Goal: Information Seeking & Learning: Learn about a topic

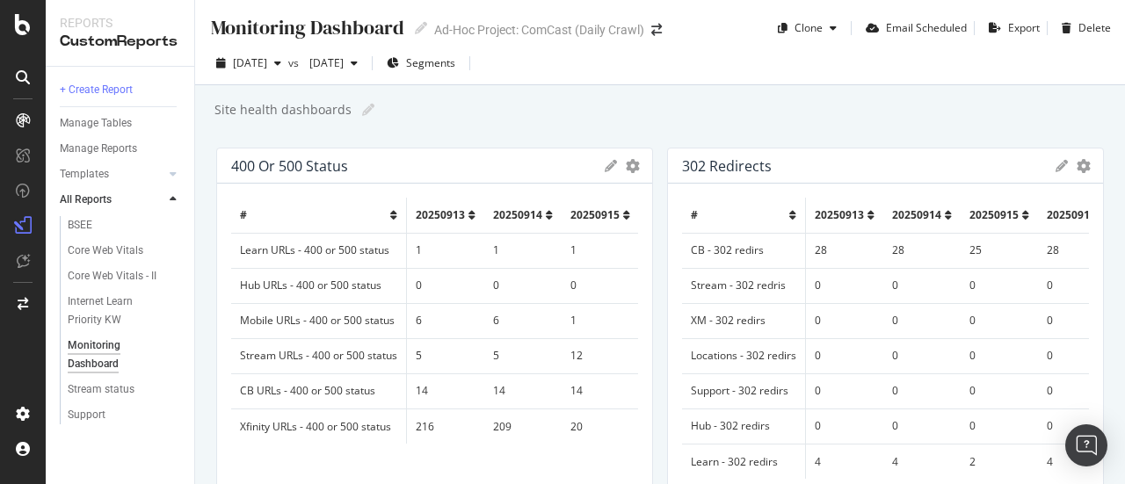
click at [374, 247] on td "Learn URLs - 400 or 500 status" at bounding box center [319, 250] width 176 height 35
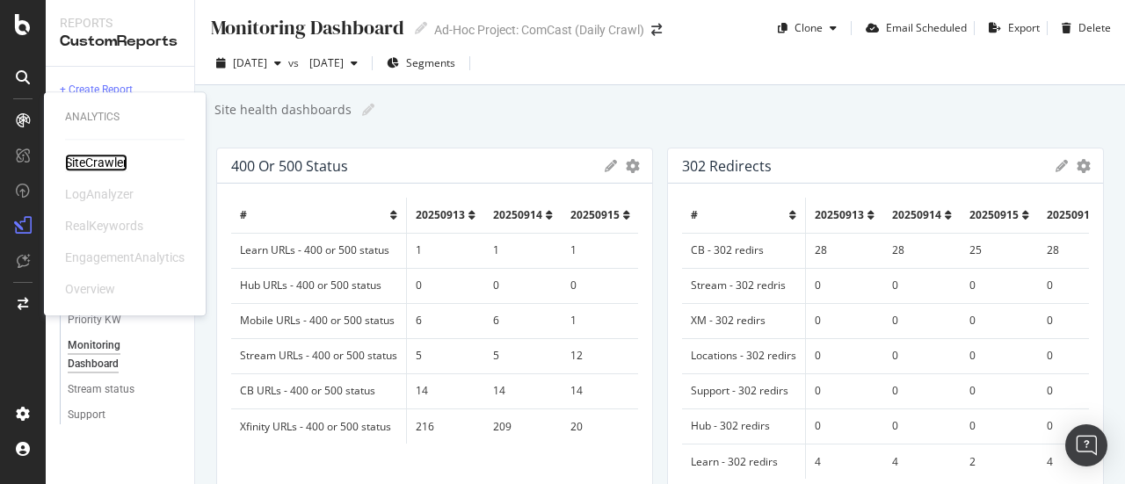
click at [76, 159] on div "SiteCrawler" at bounding box center [96, 163] width 62 height 18
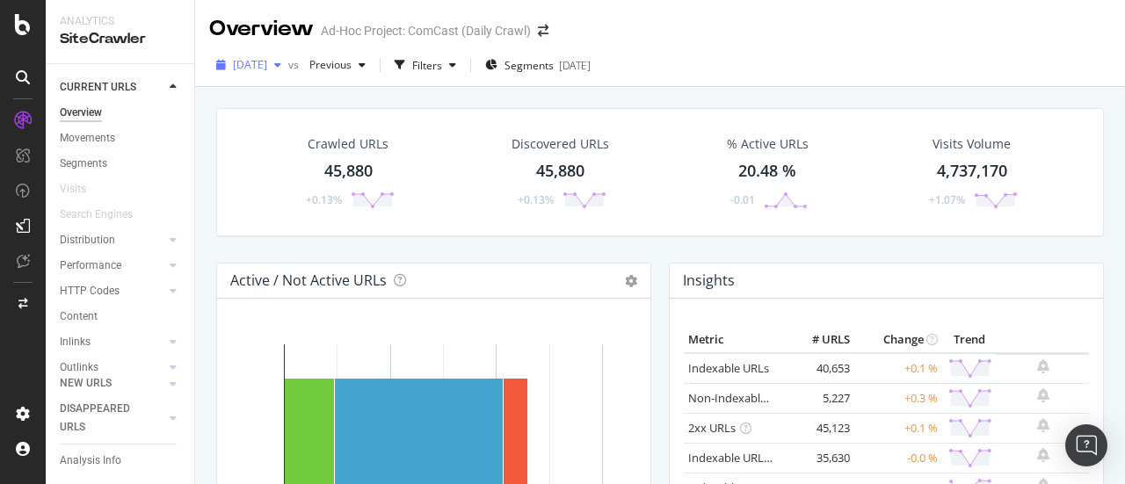
click at [267, 64] on span "2025 Sep. 17th" at bounding box center [250, 64] width 34 height 15
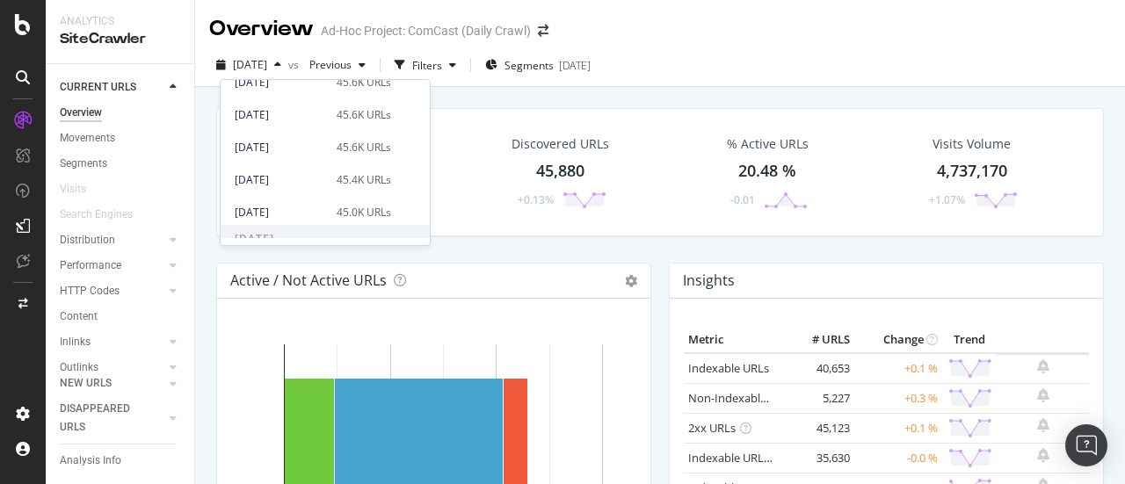
scroll to position [1682, 0]
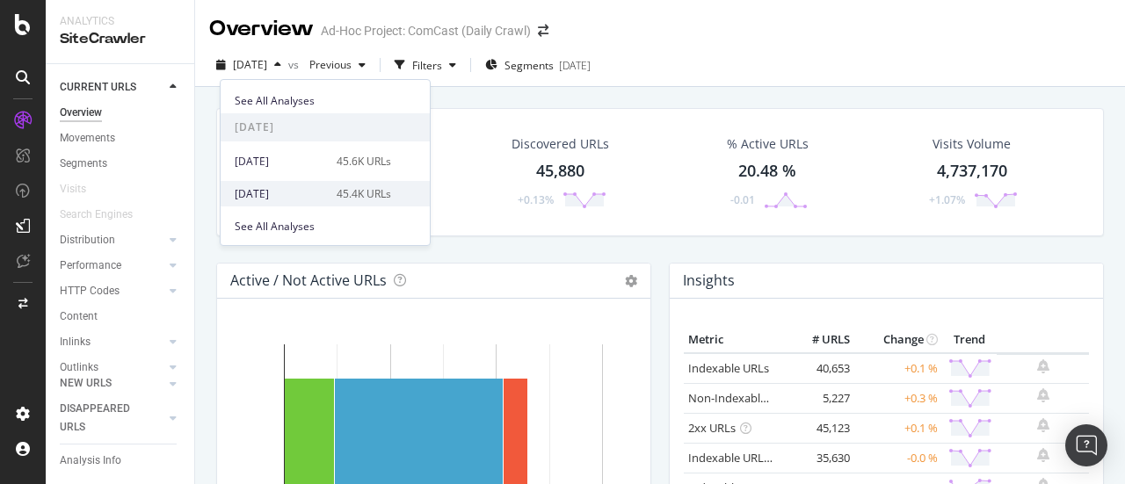
click at [308, 198] on div "2025 Jun. 29th" at bounding box center [280, 194] width 91 height 16
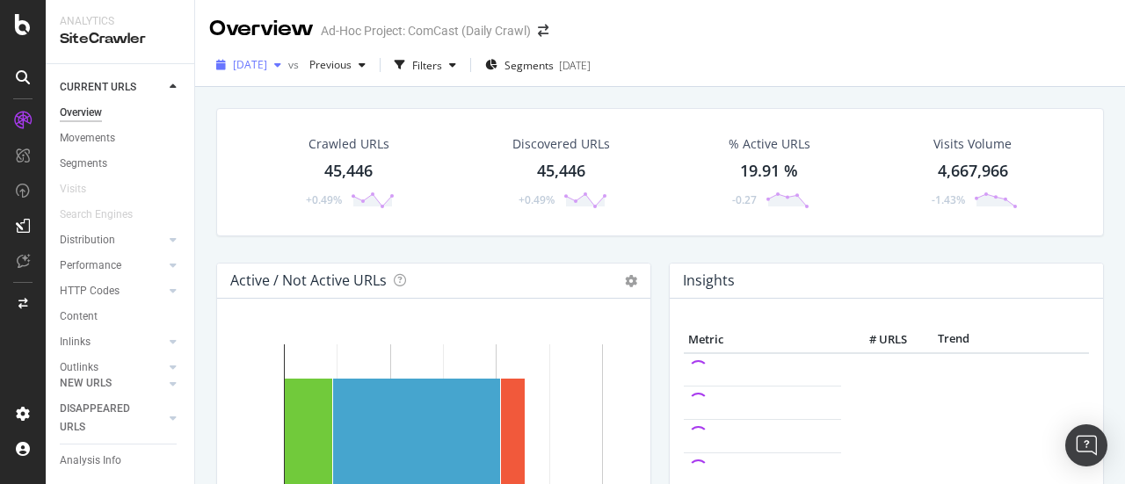
click at [267, 64] on span "2025 Jun. 29th" at bounding box center [250, 64] width 34 height 15
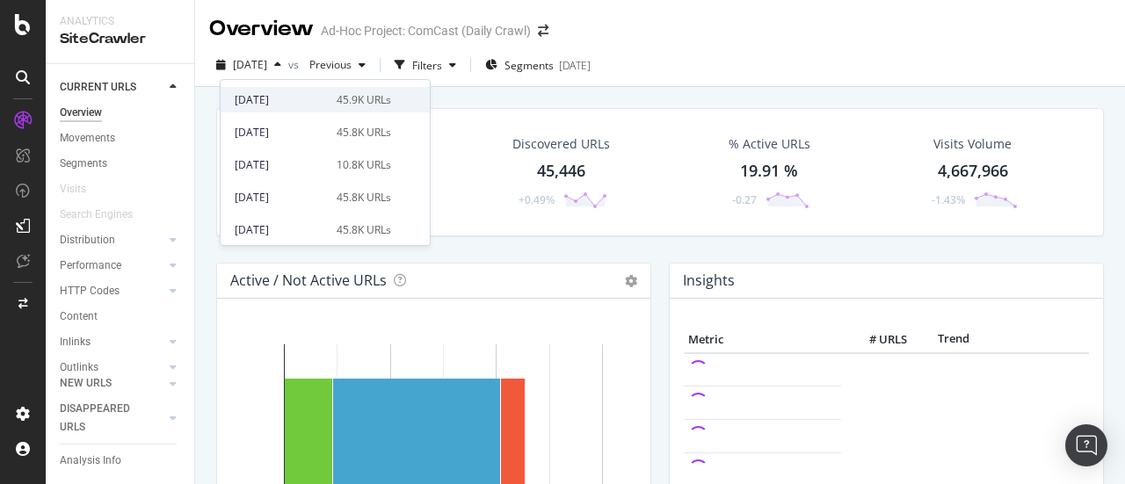
click at [362, 101] on div "45.9K URLs" at bounding box center [364, 100] width 55 height 16
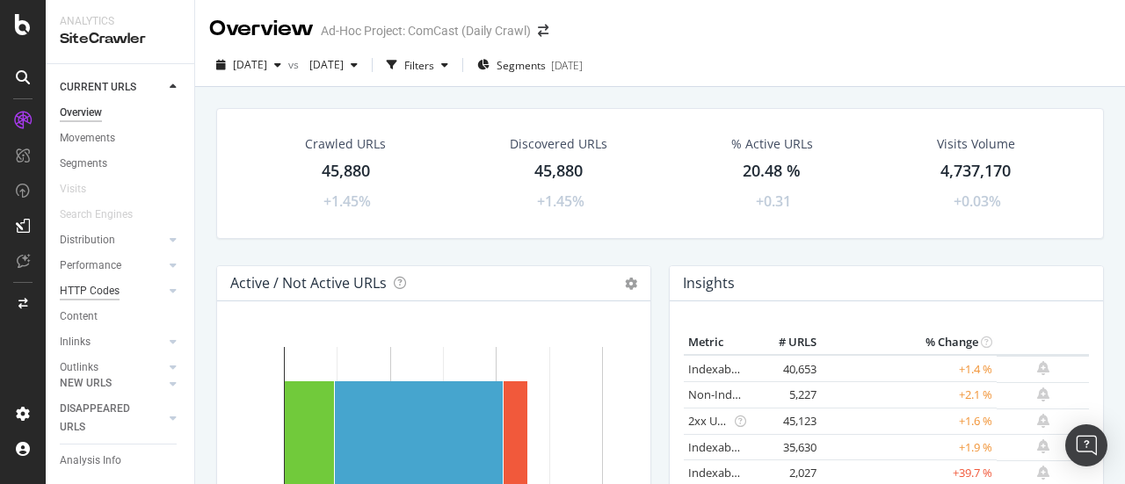
click at [87, 295] on div "HTTP Codes" at bounding box center [90, 291] width 60 height 18
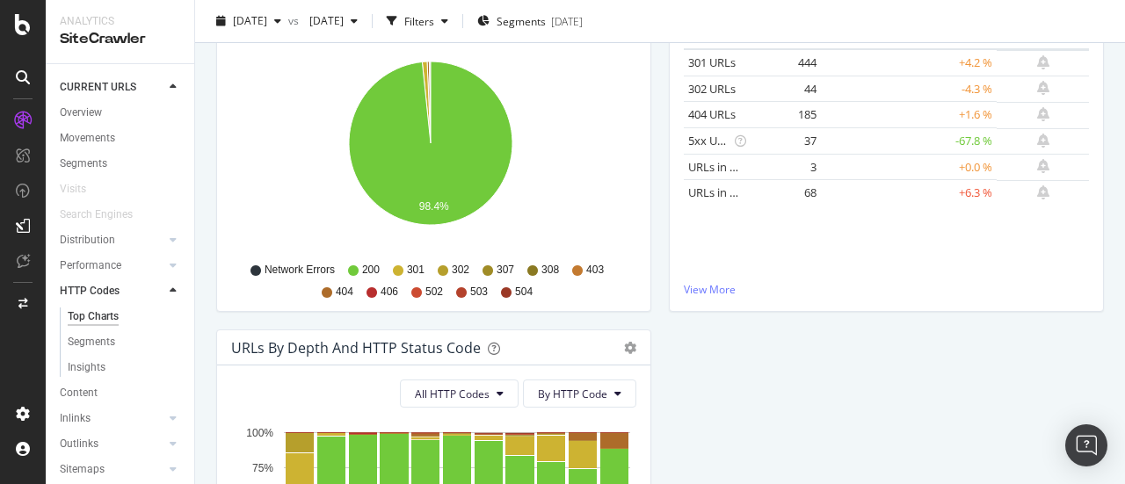
scroll to position [103, 0]
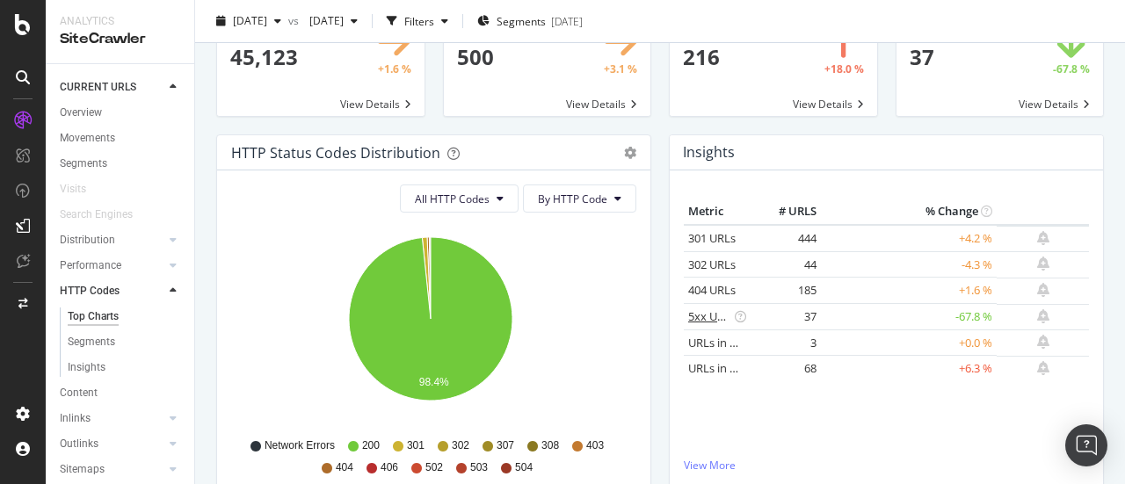
click at [698, 315] on link "5xx URLs" at bounding box center [711, 317] width 47 height 16
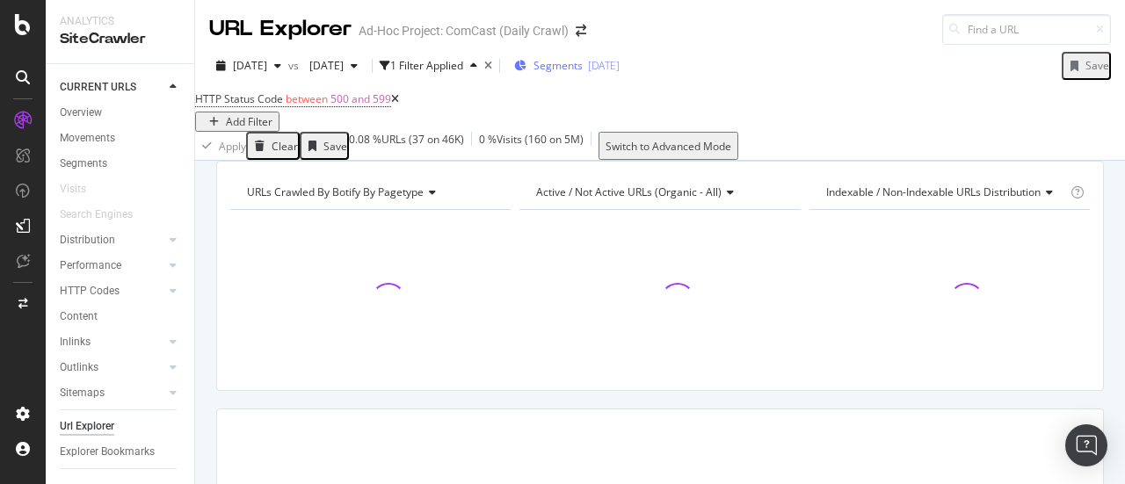
click at [583, 67] on span "Segments" at bounding box center [558, 65] width 49 height 15
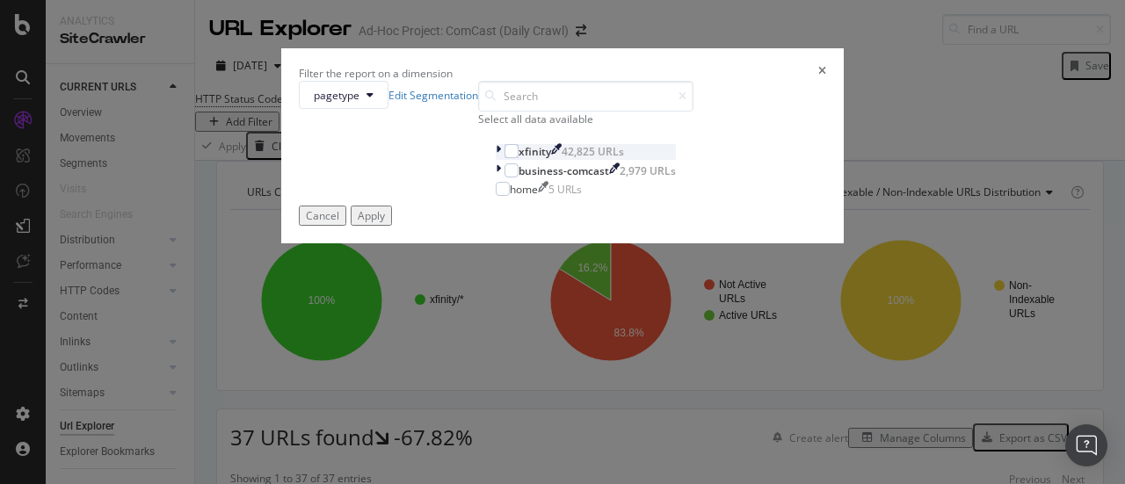
click at [496, 159] on icon "modal" at bounding box center [498, 151] width 5 height 15
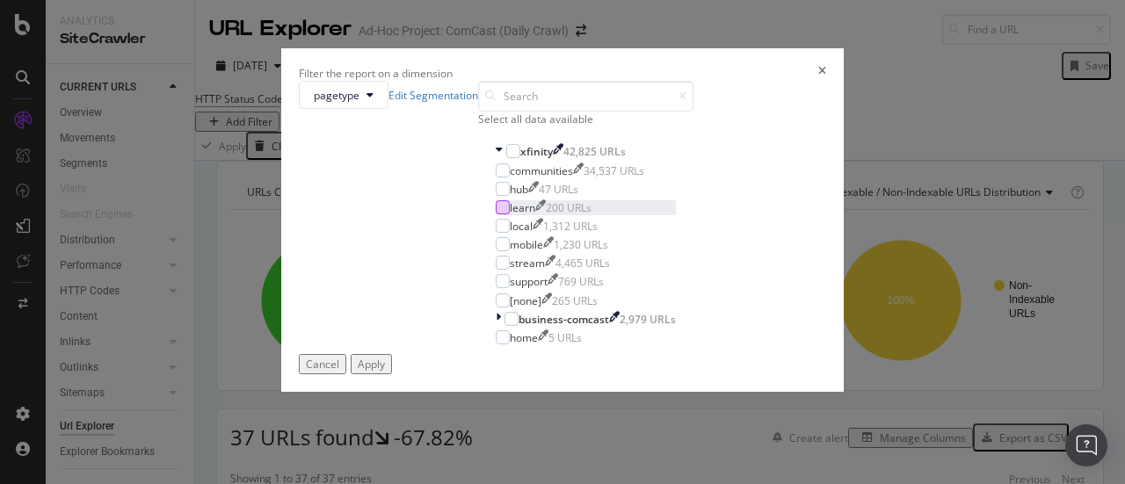
click at [496, 215] on div "modal" at bounding box center [503, 207] width 14 height 14
click at [385, 372] on div "Apply" at bounding box center [371, 364] width 27 height 15
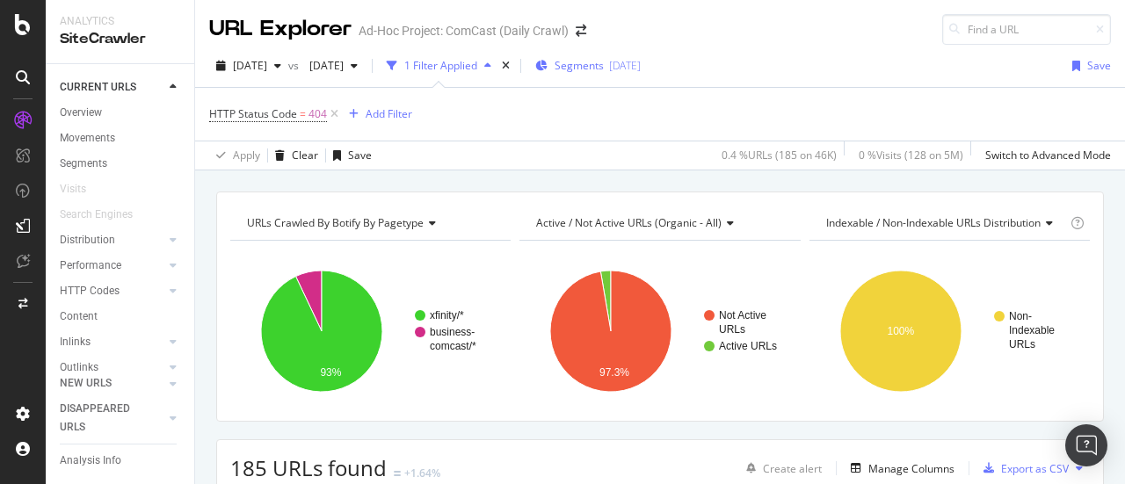
click at [604, 66] on span "Segments" at bounding box center [579, 65] width 49 height 15
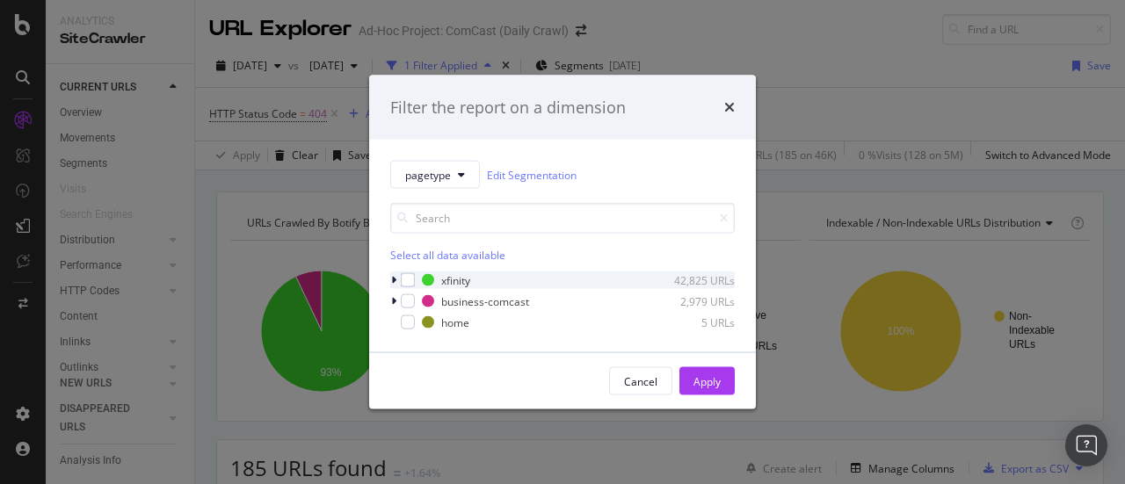
click at [393, 282] on icon "modal" at bounding box center [393, 280] width 5 height 11
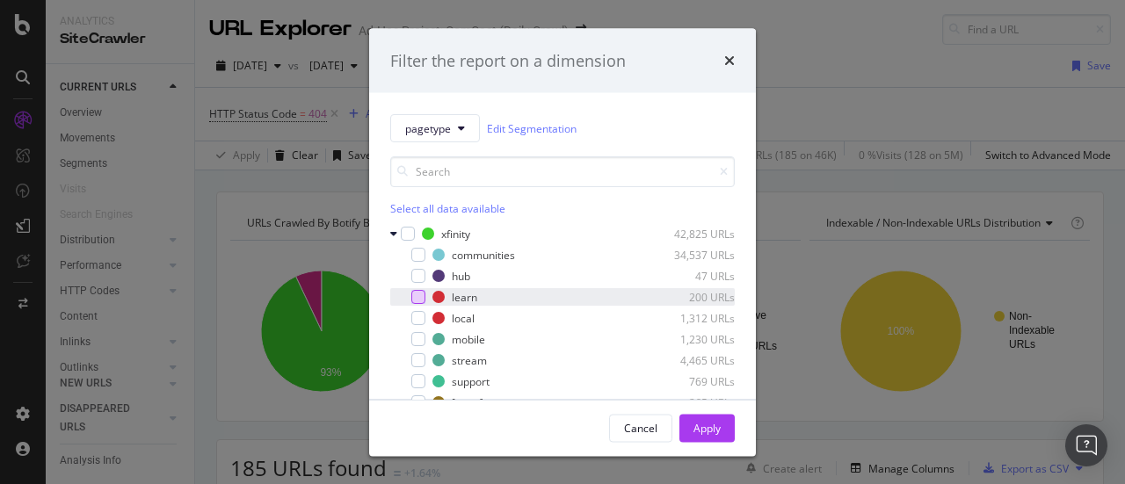
click at [422, 300] on div "modal" at bounding box center [418, 297] width 14 height 14
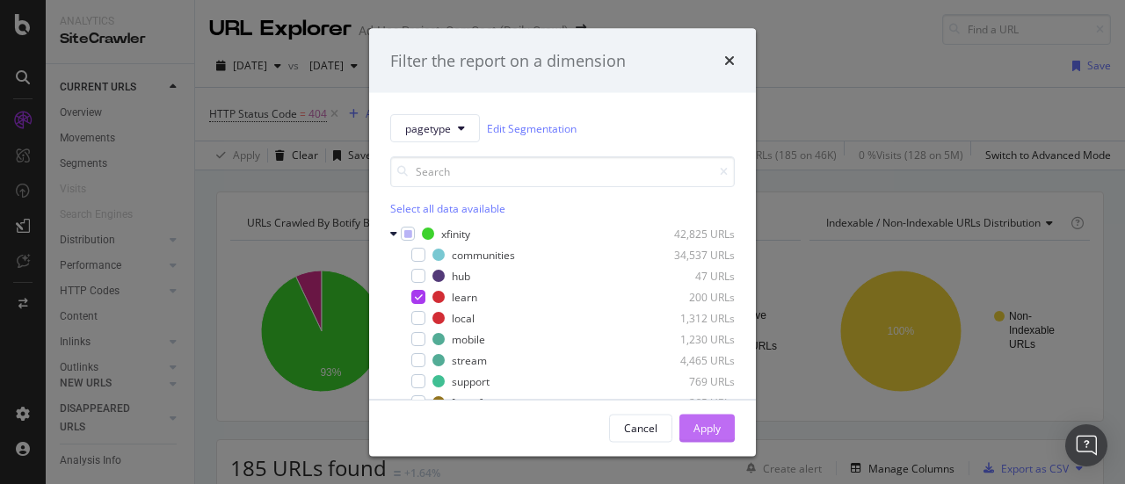
click at [717, 423] on div "Apply" at bounding box center [707, 427] width 27 height 15
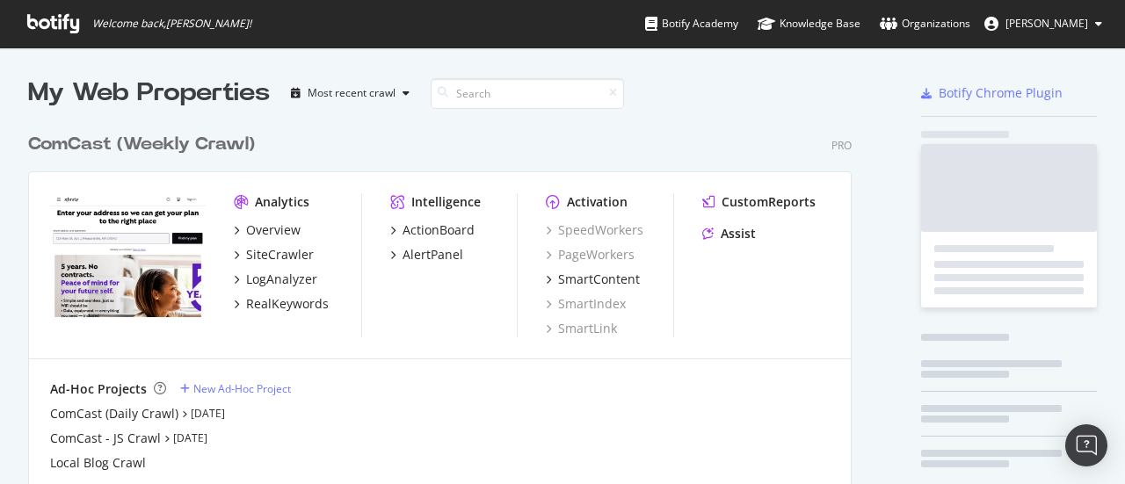
scroll to position [399, 824]
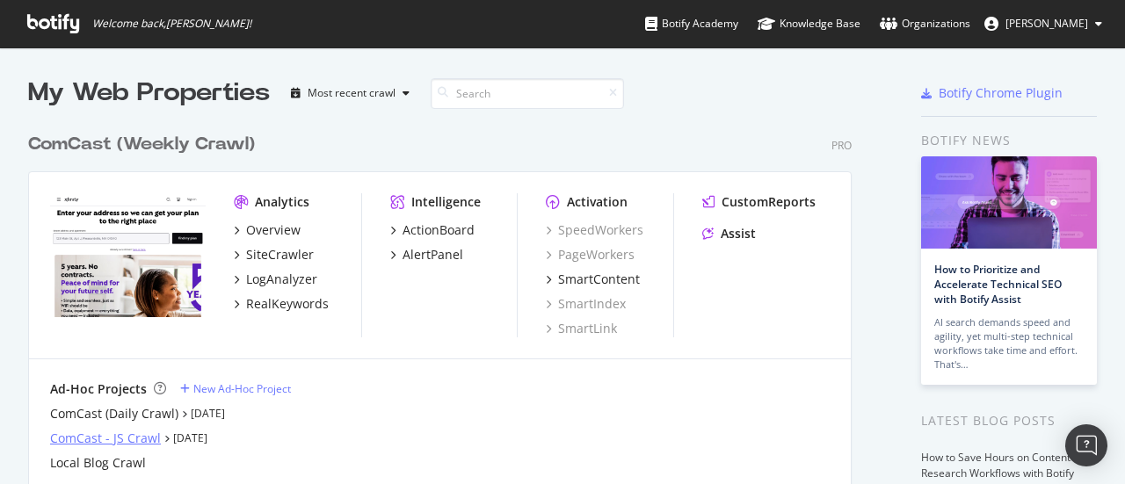
click at [125, 440] on div "ComCast - JS Crawl" at bounding box center [105, 439] width 111 height 18
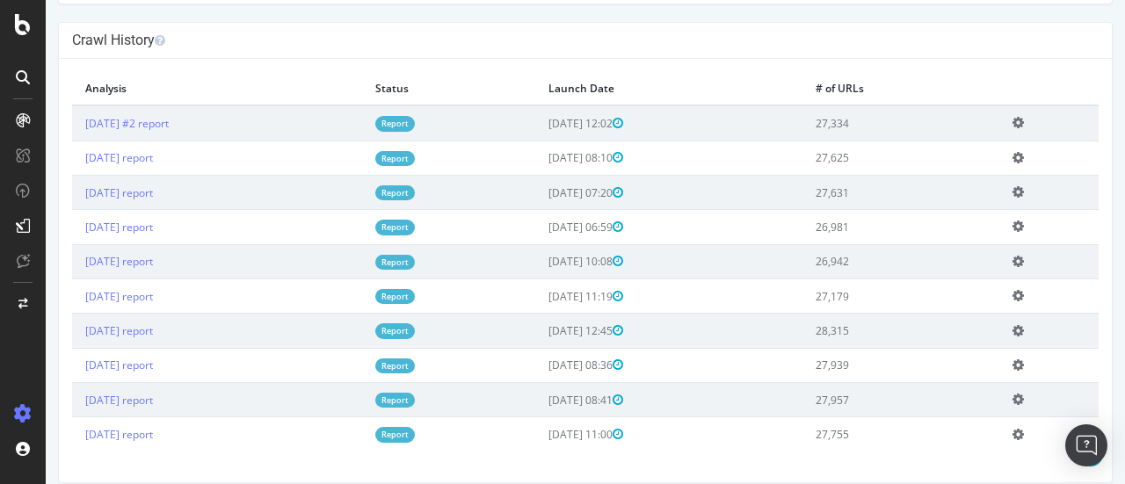
scroll to position [492, 0]
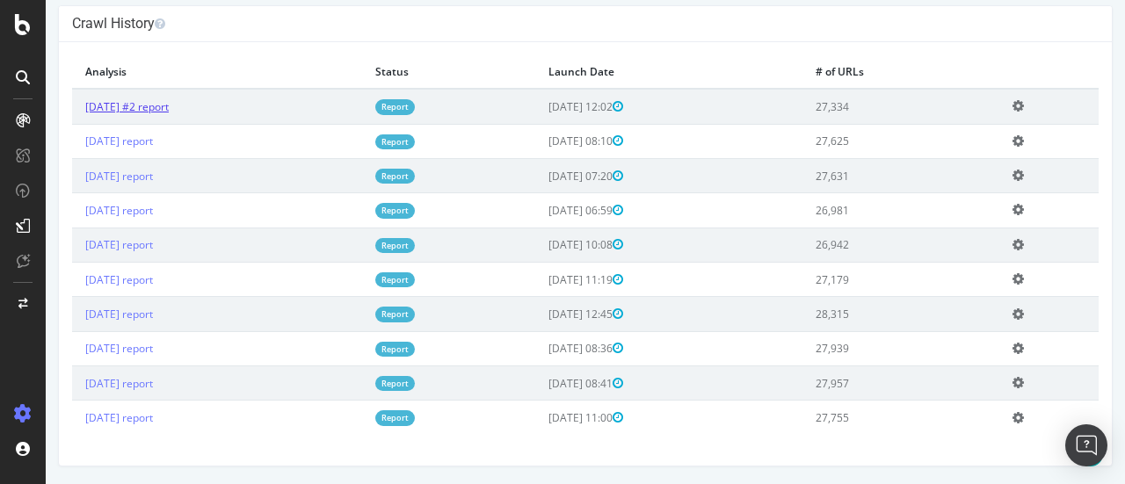
click at [169, 113] on link "2025 Sep. 9th #2 report" at bounding box center [127, 106] width 84 height 15
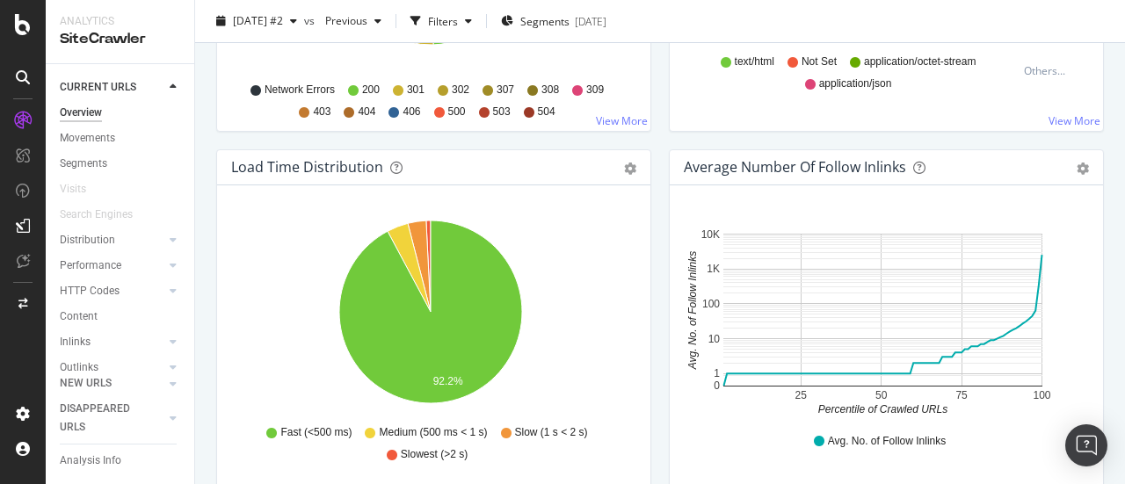
scroll to position [1223, 0]
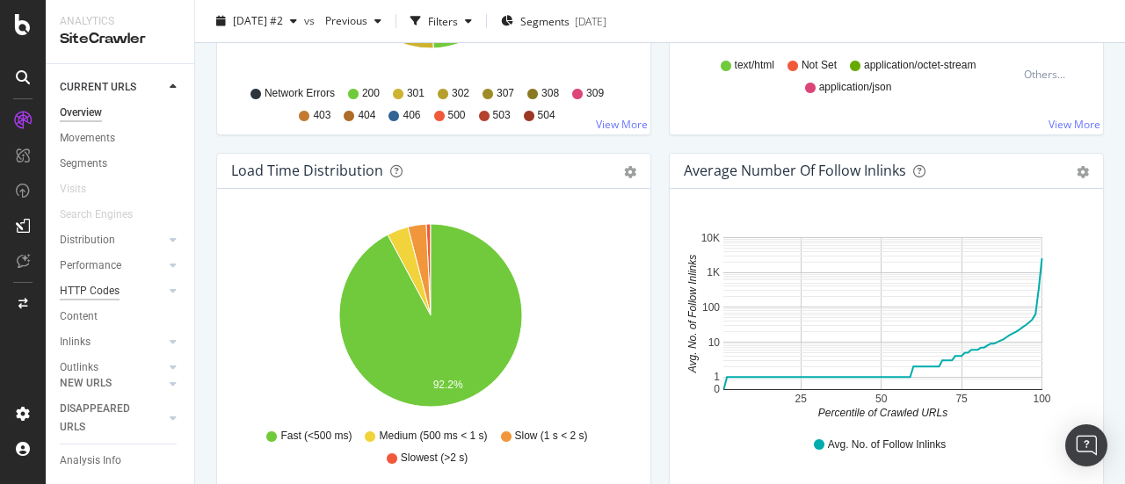
click at [69, 290] on div "HTTP Codes" at bounding box center [90, 291] width 60 height 18
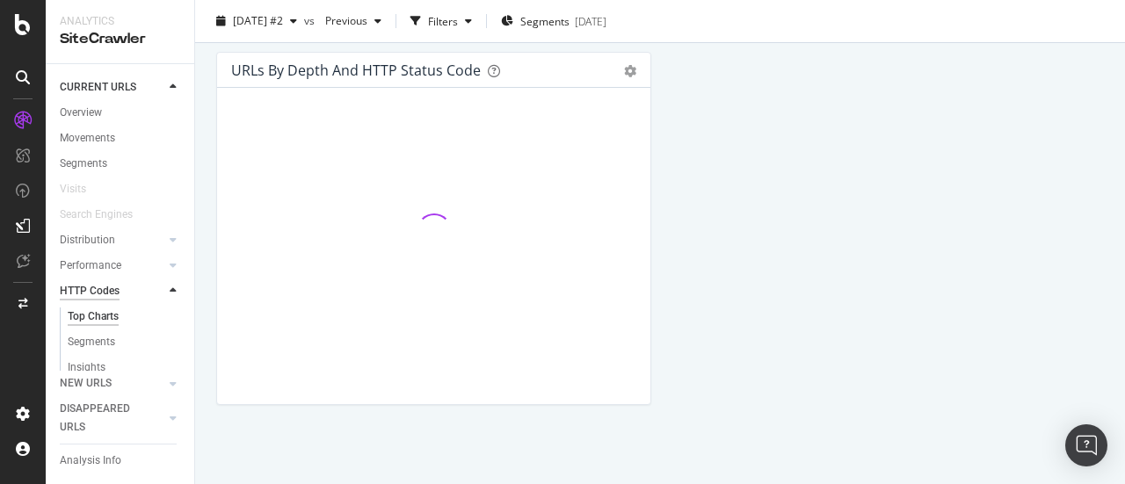
scroll to position [555, 0]
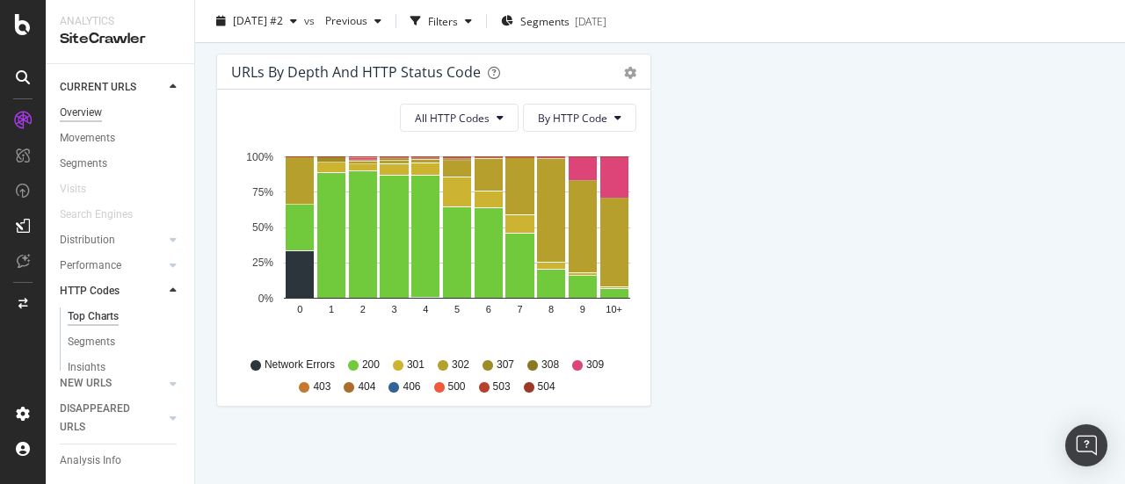
click at [93, 117] on div "Overview" at bounding box center [81, 113] width 42 height 18
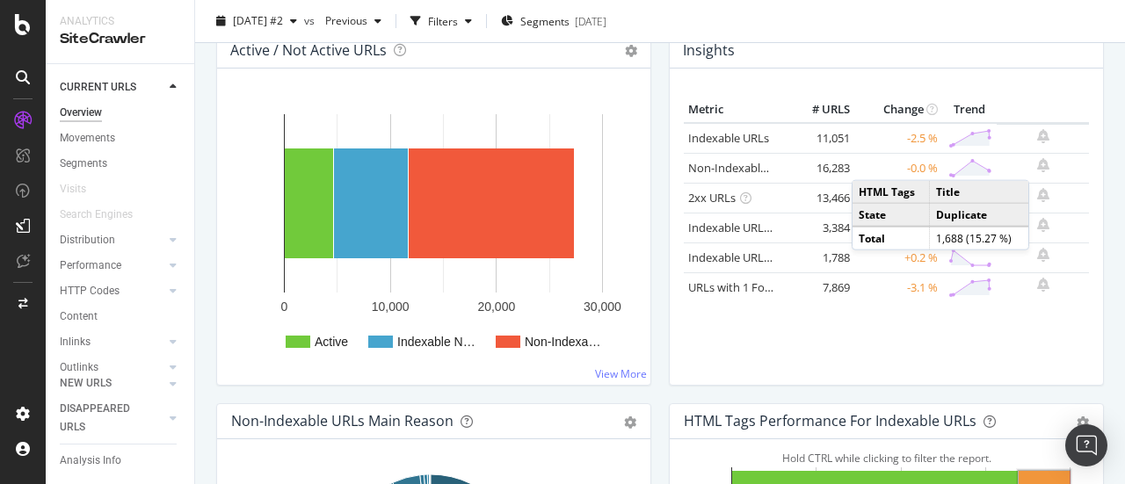
scroll to position [227, 0]
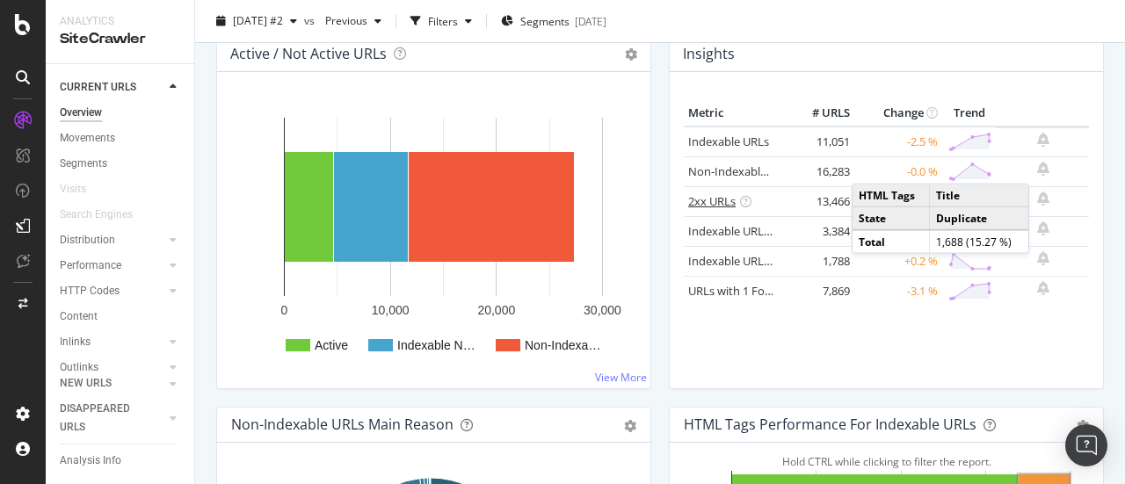
click at [707, 201] on link "2xx URLs" at bounding box center [711, 201] width 47 height 16
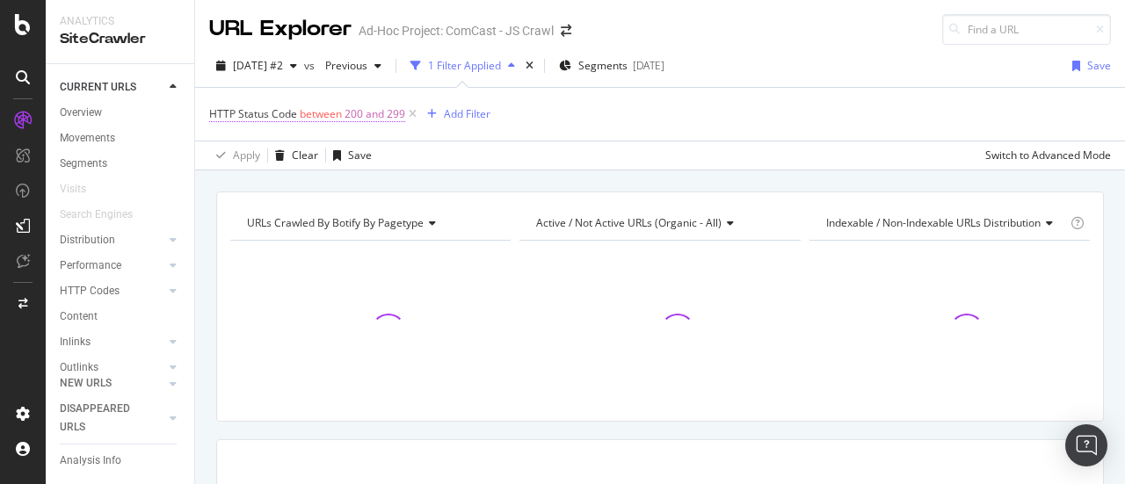
click at [338, 114] on span "between" at bounding box center [321, 113] width 42 height 15
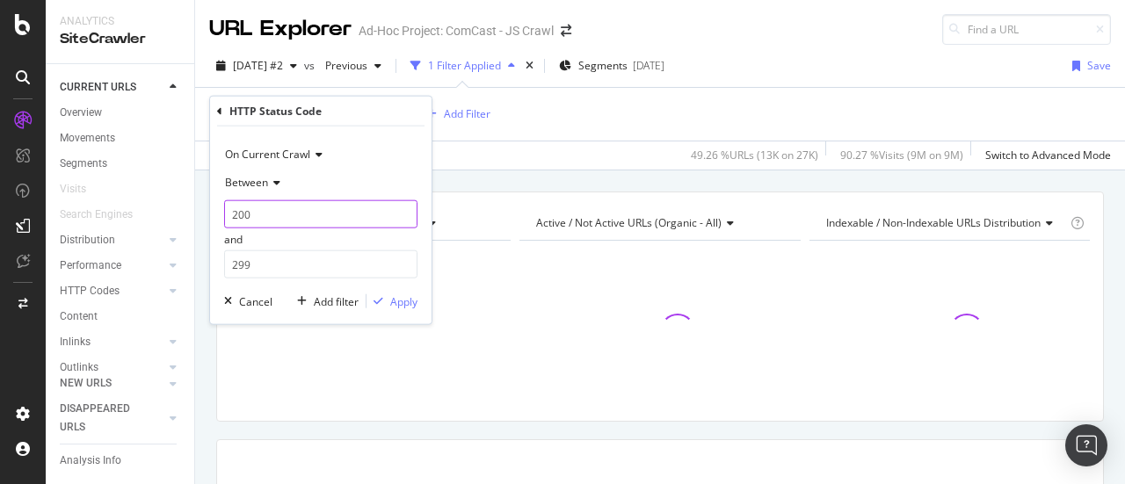
click at [285, 212] on input "200" at bounding box center [320, 214] width 193 height 28
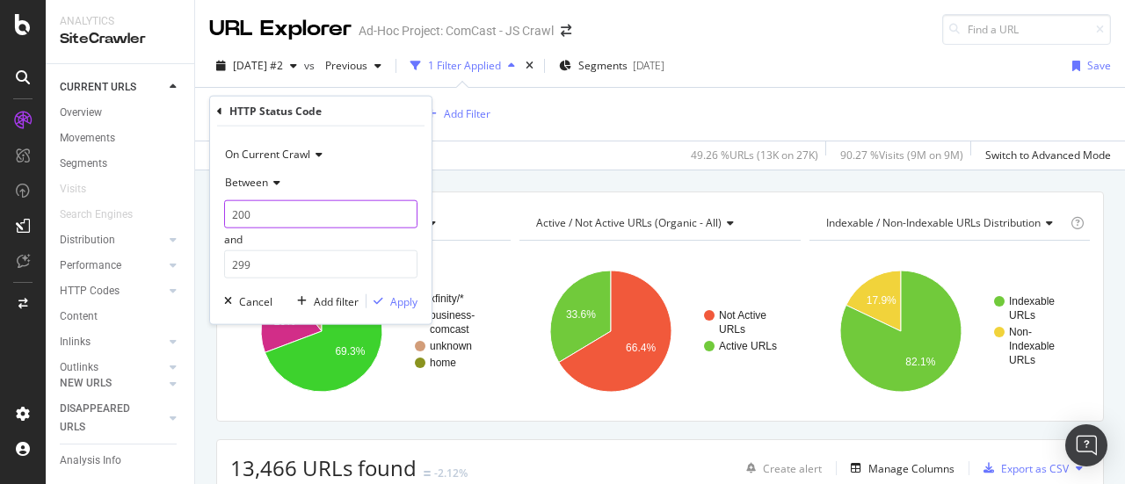
drag, startPoint x: 324, startPoint y: 215, endPoint x: 209, endPoint y: 215, distance: 115.2
click at [209, 215] on div "HTTP Status Code On Current Crawl Between 200 and 299 Cancel Add filter Apply" at bounding box center [320, 210] width 223 height 229
drag, startPoint x: 262, startPoint y: 212, endPoint x: 218, endPoint y: 207, distance: 44.2
click at [218, 207] on div "On Current Crawl Between 599 and 299 Cancel Add filter Apply" at bounding box center [321, 226] width 222 height 198
type input "400"
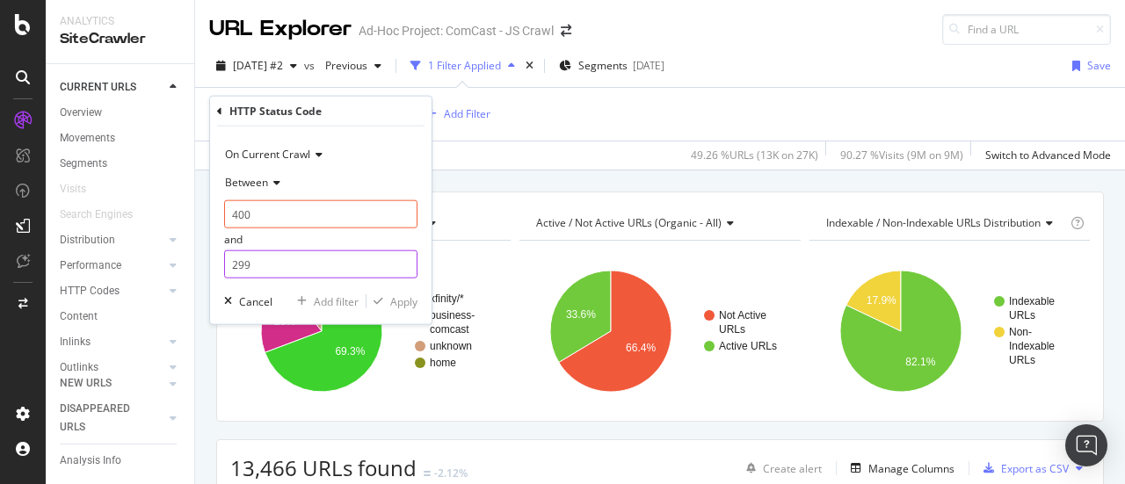
drag, startPoint x: 241, startPoint y: 260, endPoint x: 225, endPoint y: 256, distance: 16.4
click at [225, 256] on input "299" at bounding box center [320, 265] width 193 height 28
type input "499"
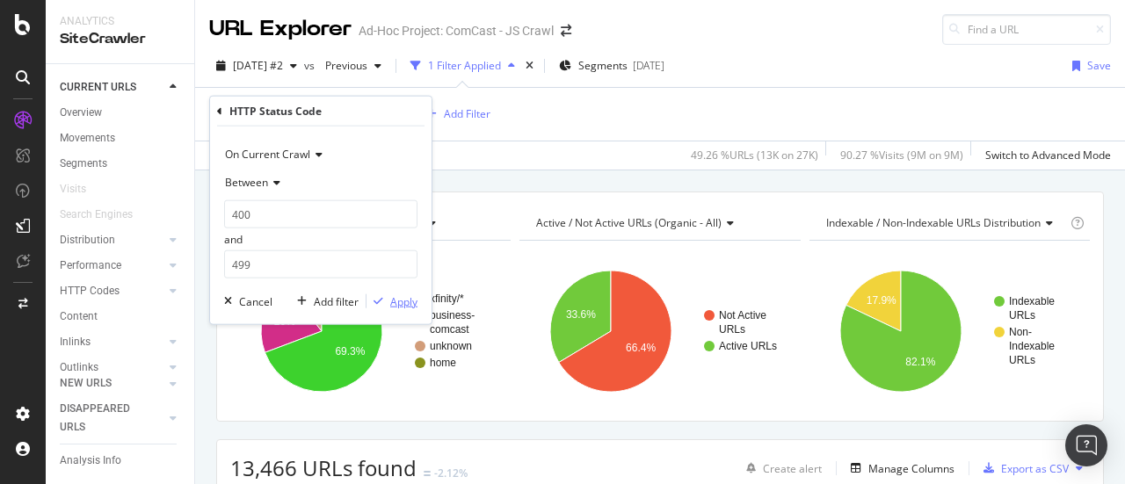
click at [397, 300] on div "Apply" at bounding box center [403, 301] width 27 height 15
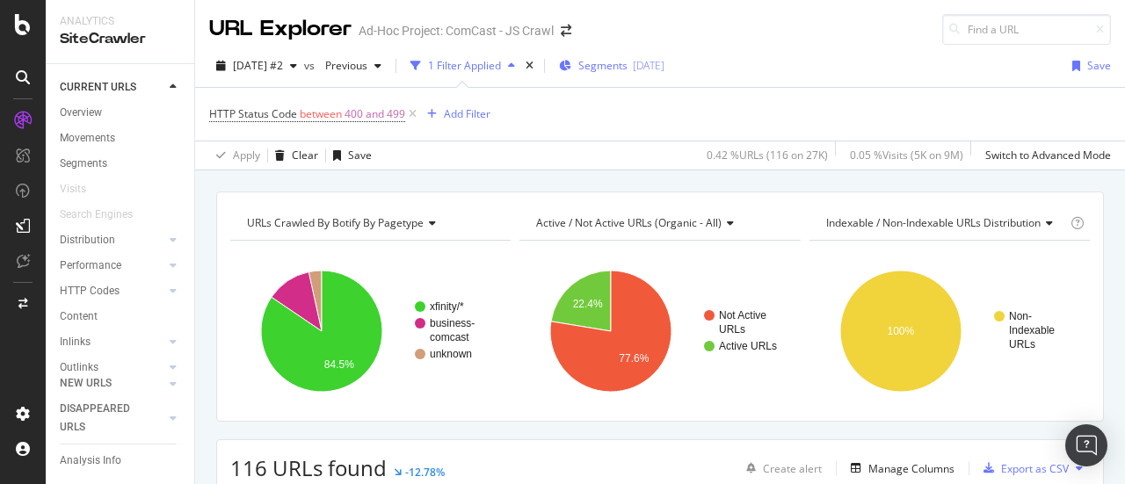
click at [624, 61] on span "Segments" at bounding box center [603, 65] width 49 height 15
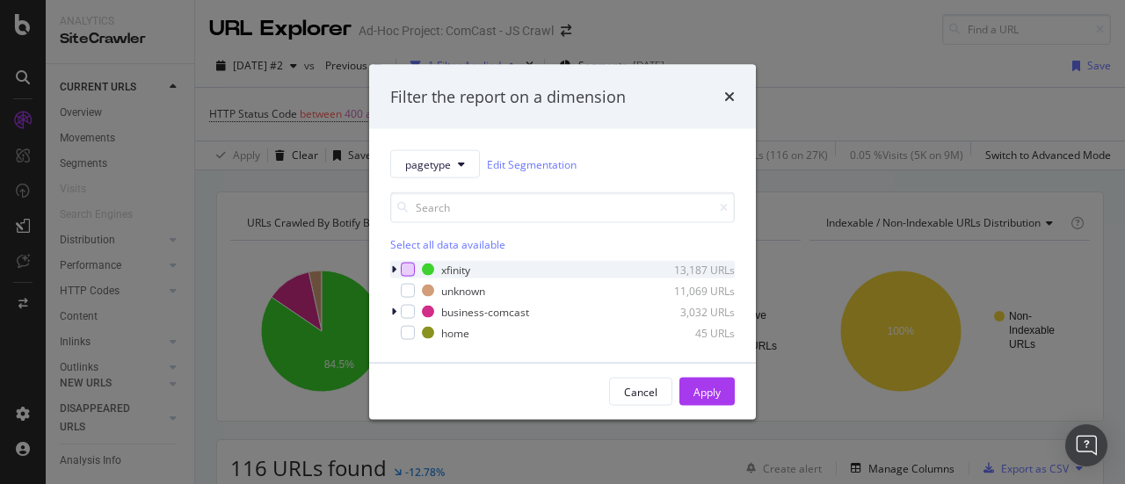
click at [411, 265] on div "modal" at bounding box center [408, 270] width 14 height 14
click at [710, 388] on div "Apply" at bounding box center [707, 391] width 27 height 15
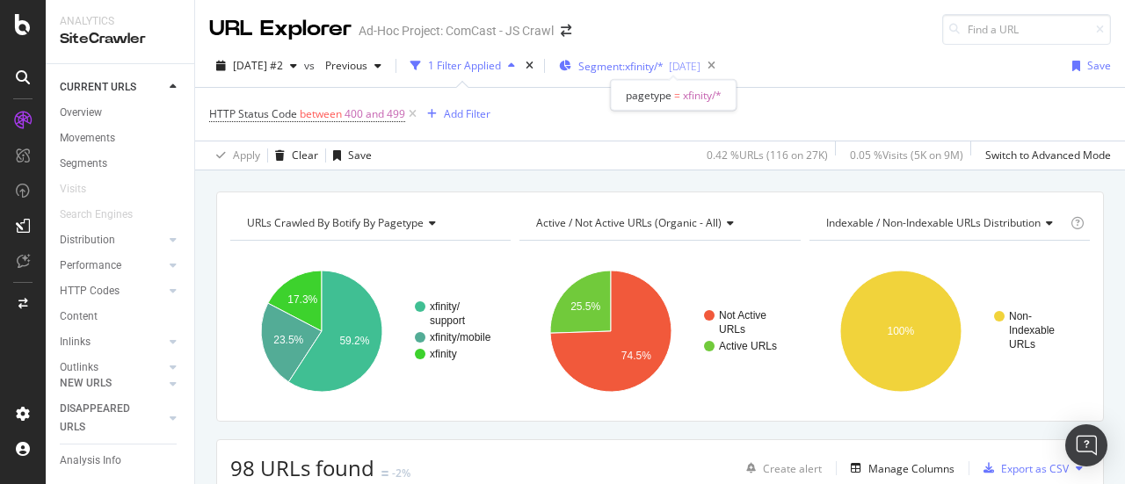
click at [623, 64] on span "Segment: xfinity/*" at bounding box center [621, 66] width 85 height 15
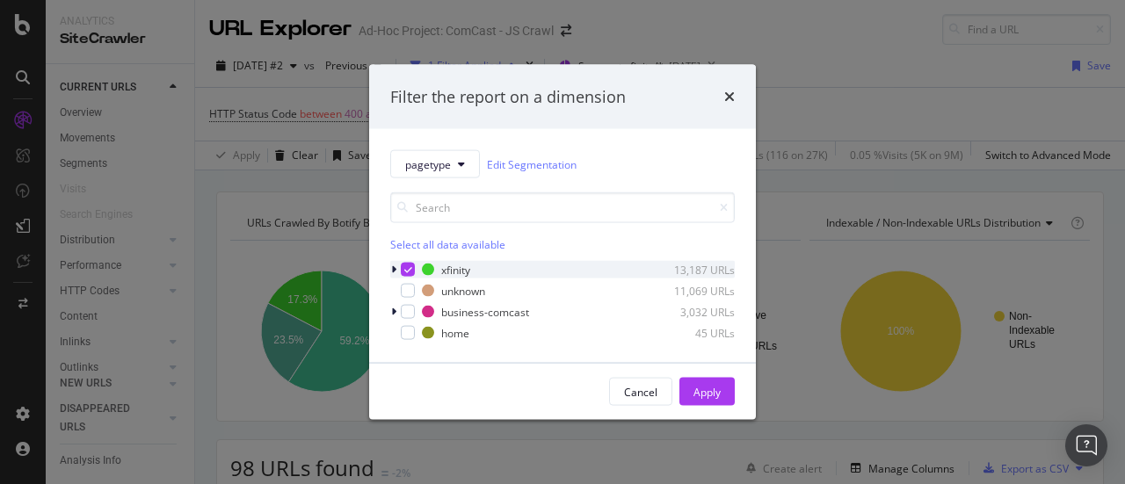
click at [393, 269] on icon "modal" at bounding box center [393, 270] width 5 height 11
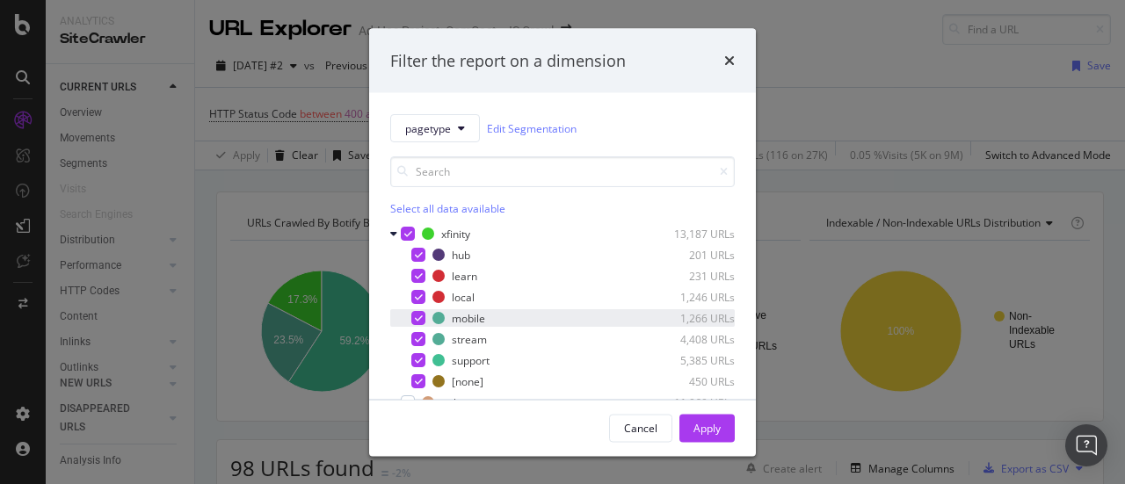
click at [418, 318] on icon "modal" at bounding box center [419, 318] width 8 height 9
click at [696, 433] on div "Apply" at bounding box center [707, 427] width 27 height 15
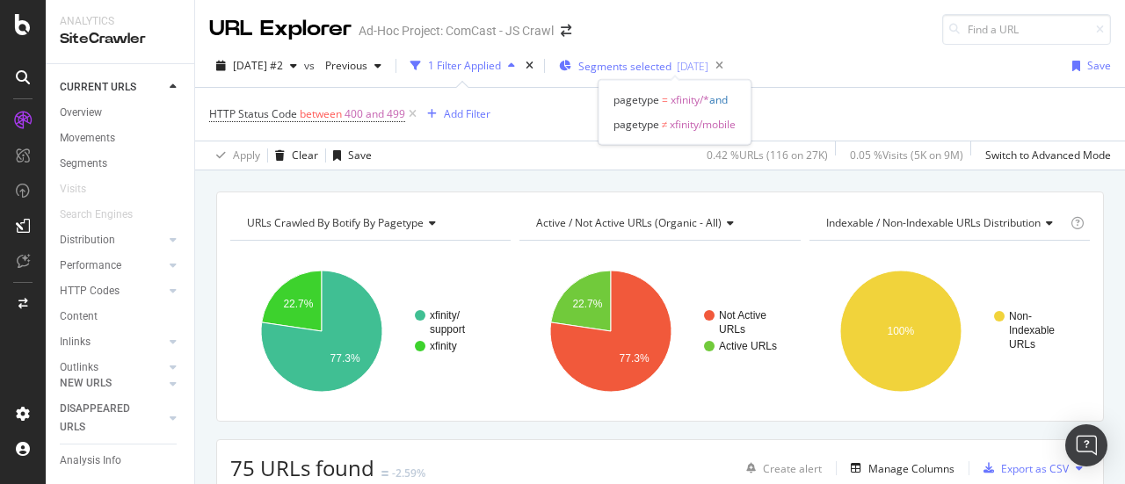
click at [640, 63] on span "Segments selected" at bounding box center [625, 66] width 93 height 15
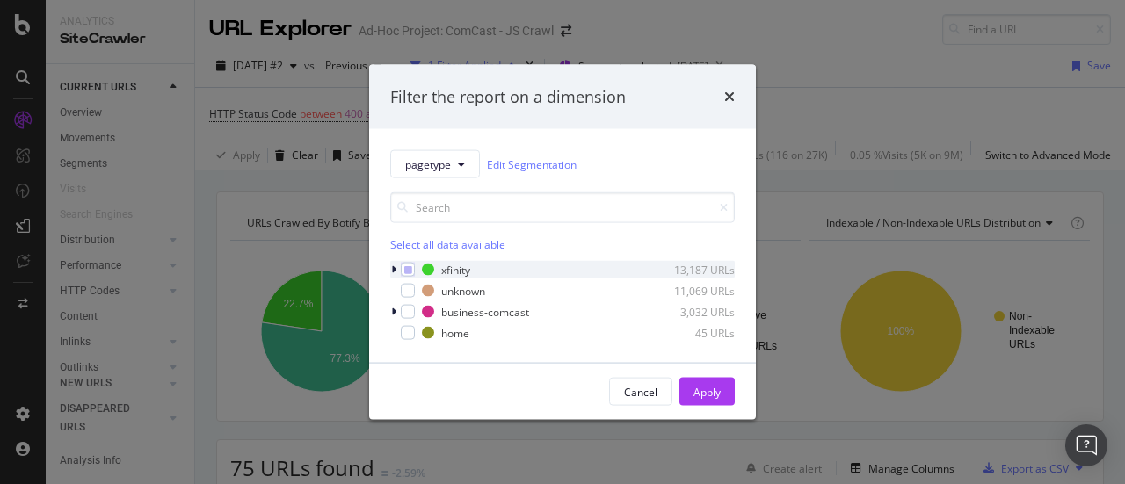
click at [395, 272] on icon "modal" at bounding box center [393, 270] width 5 height 11
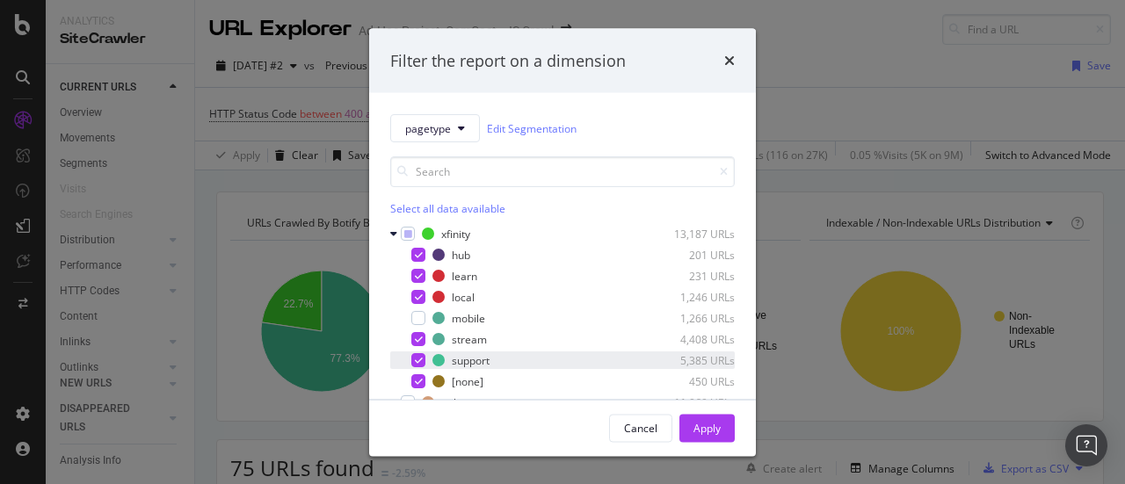
click at [417, 359] on icon "modal" at bounding box center [419, 360] width 8 height 9
click at [702, 431] on div "Apply" at bounding box center [707, 427] width 27 height 15
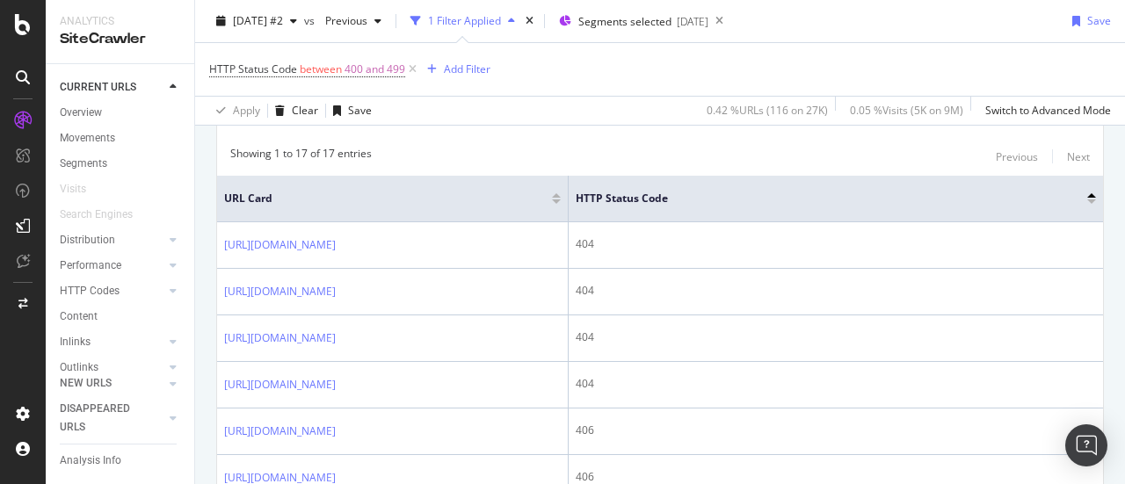
scroll to position [349, 0]
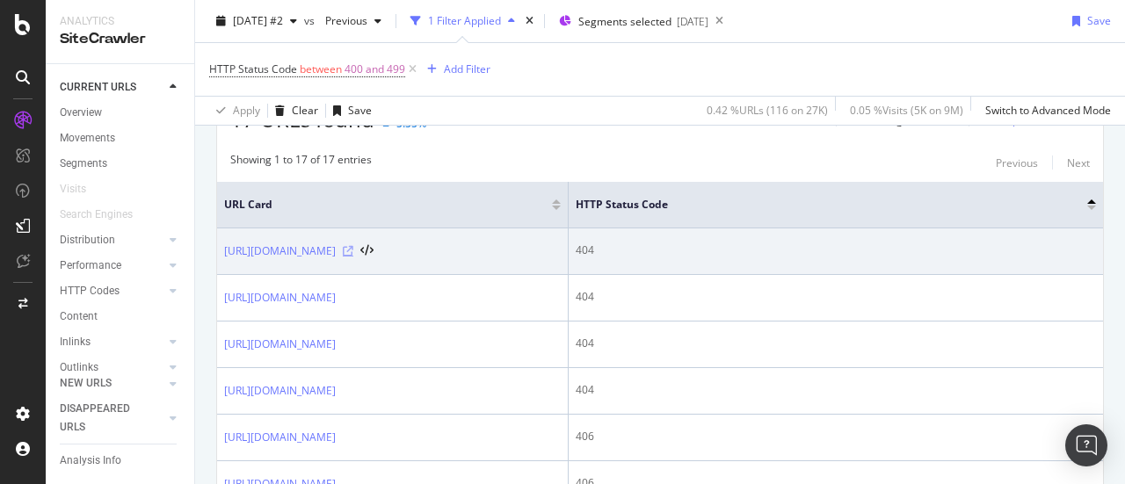
click at [353, 248] on icon at bounding box center [348, 251] width 11 height 11
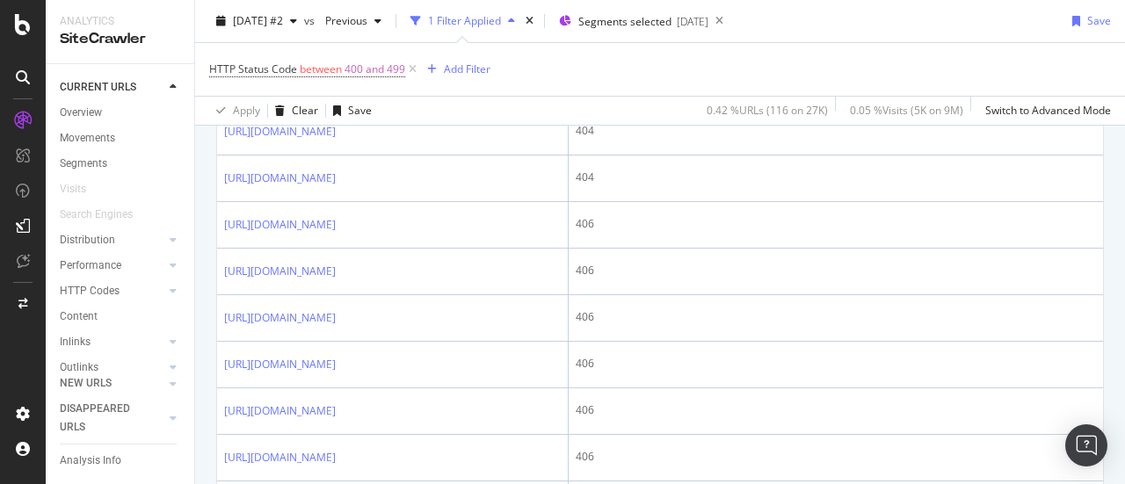
scroll to position [586, 0]
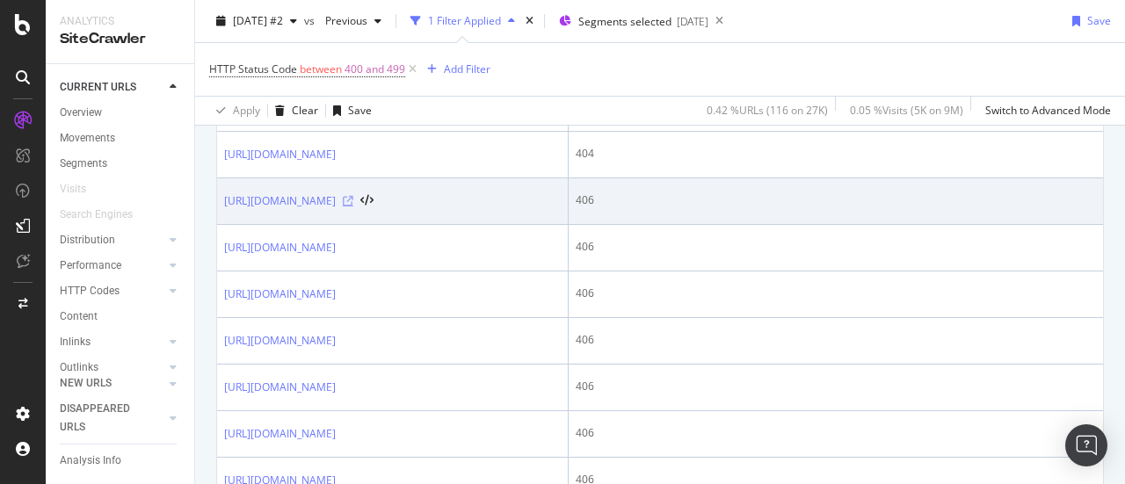
click at [353, 207] on icon at bounding box center [348, 201] width 11 height 11
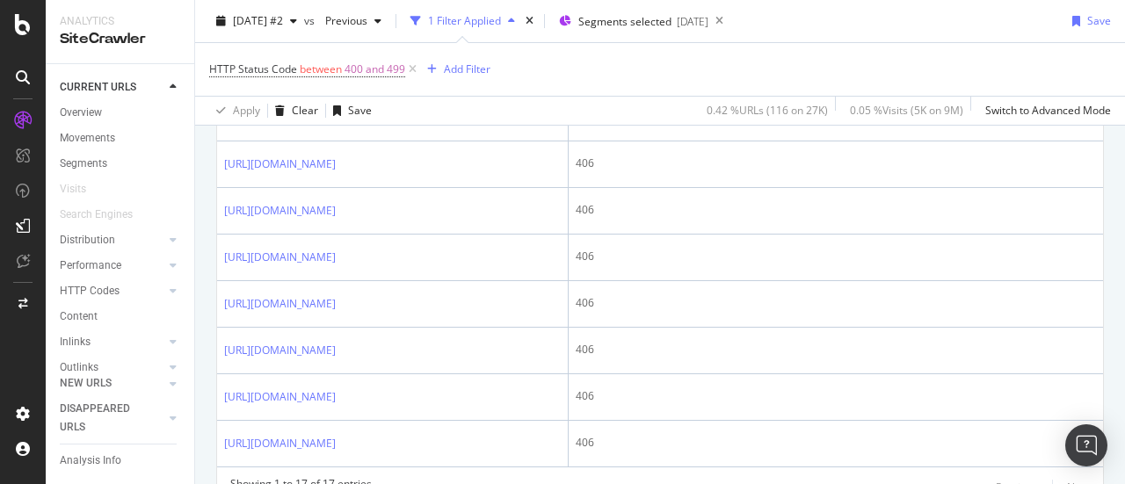
scroll to position [721, 0]
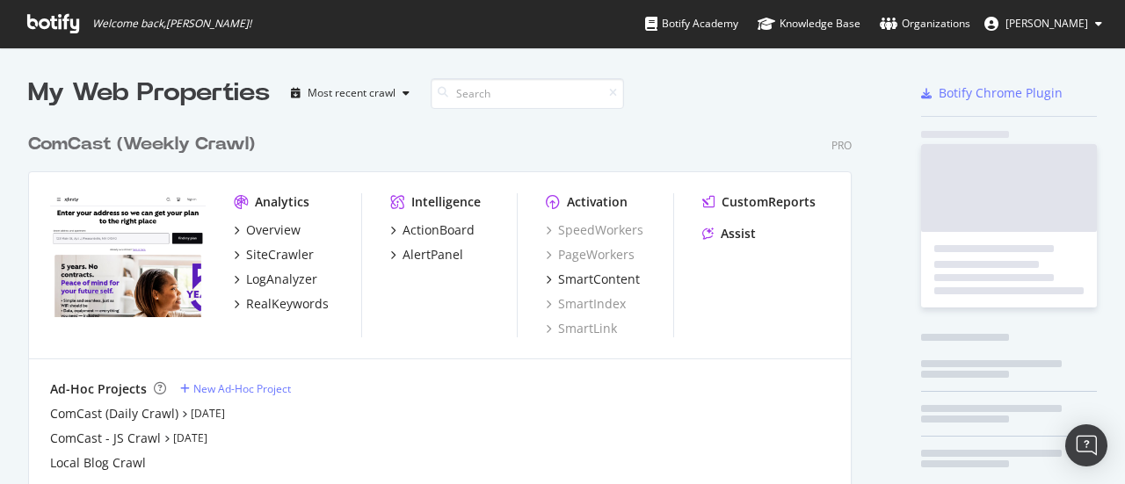
scroll to position [399, 824]
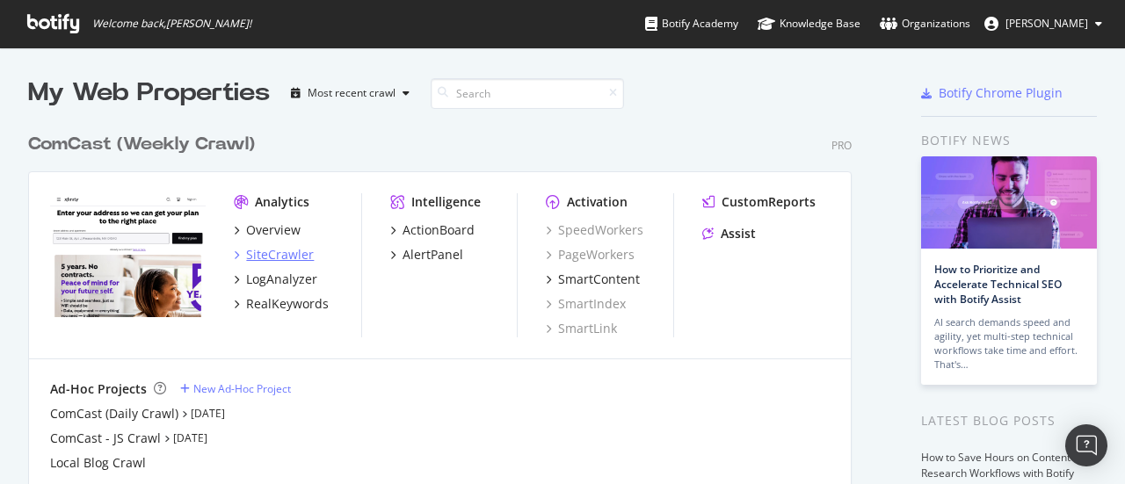
click at [295, 251] on div "SiteCrawler" at bounding box center [280, 255] width 68 height 18
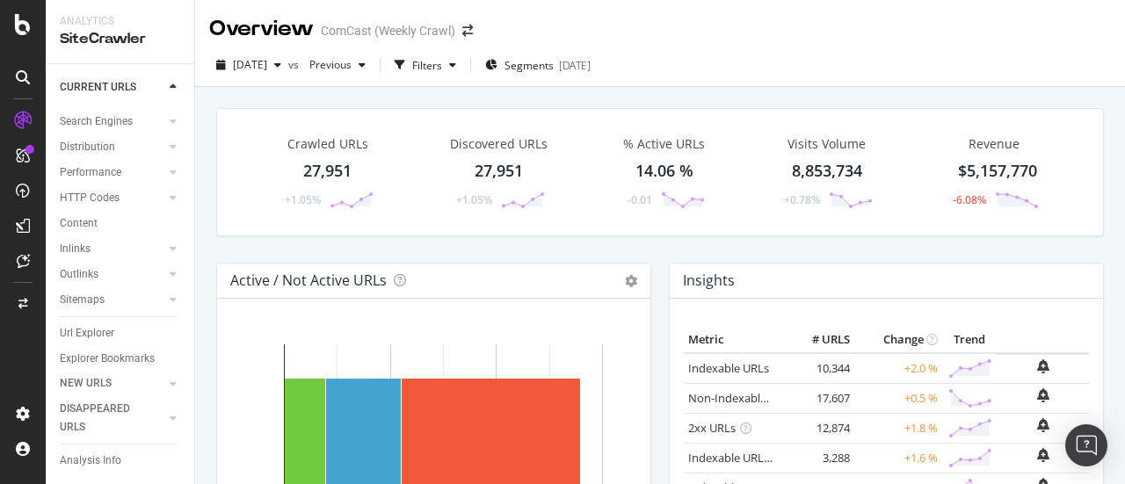
scroll to position [123, 0]
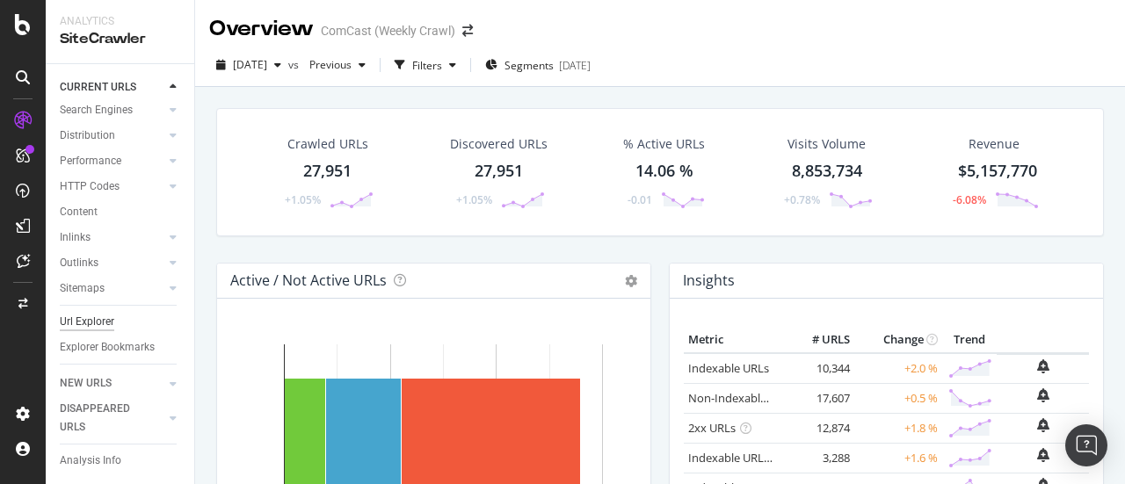
click at [81, 313] on div "Url Explorer" at bounding box center [87, 322] width 55 height 18
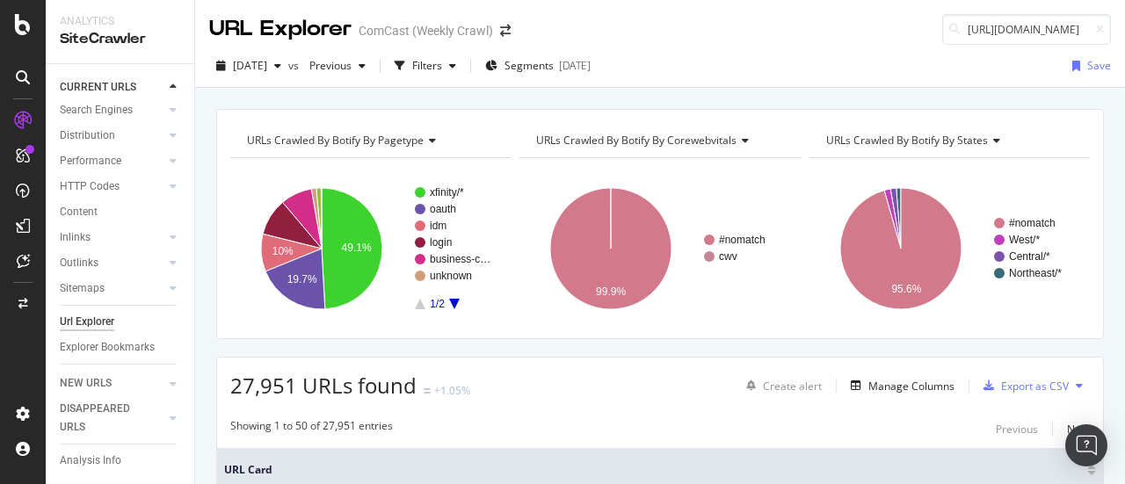
scroll to position [0, 90]
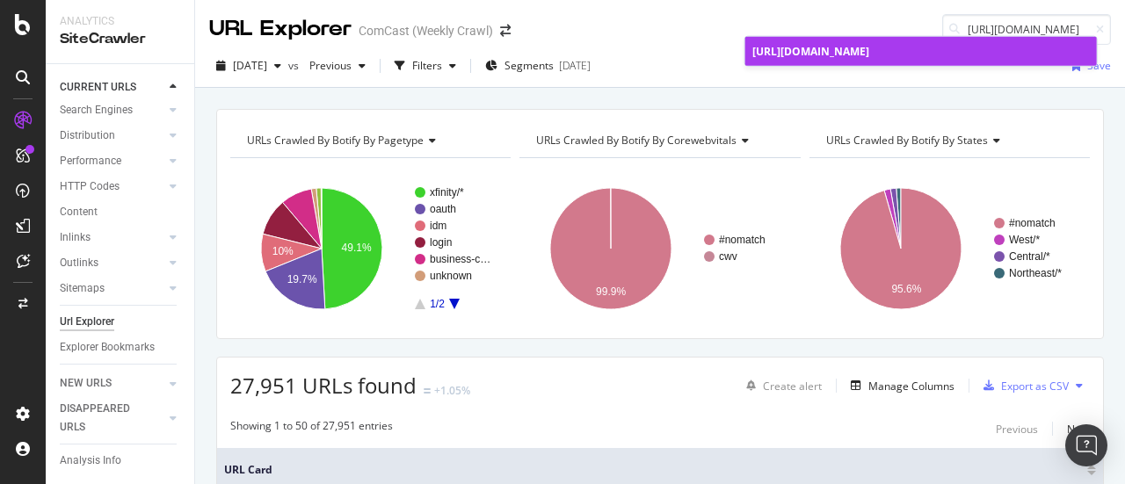
type input "https://www.xfinity.com/wifi/hotspots.html"
click at [870, 54] on span "https://www.xfinity.com/wifi/hotspots.html" at bounding box center [811, 51] width 117 height 15
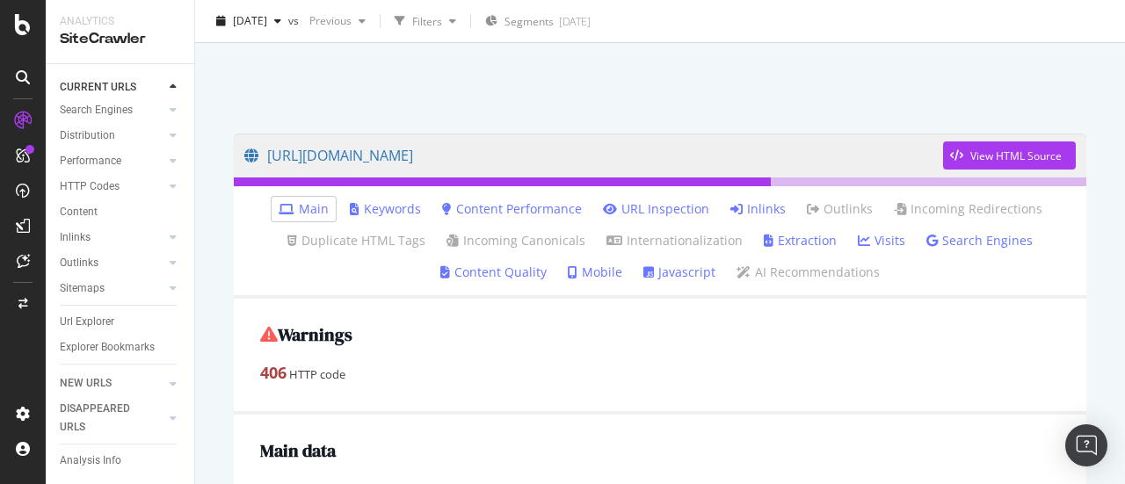
scroll to position [12, 0]
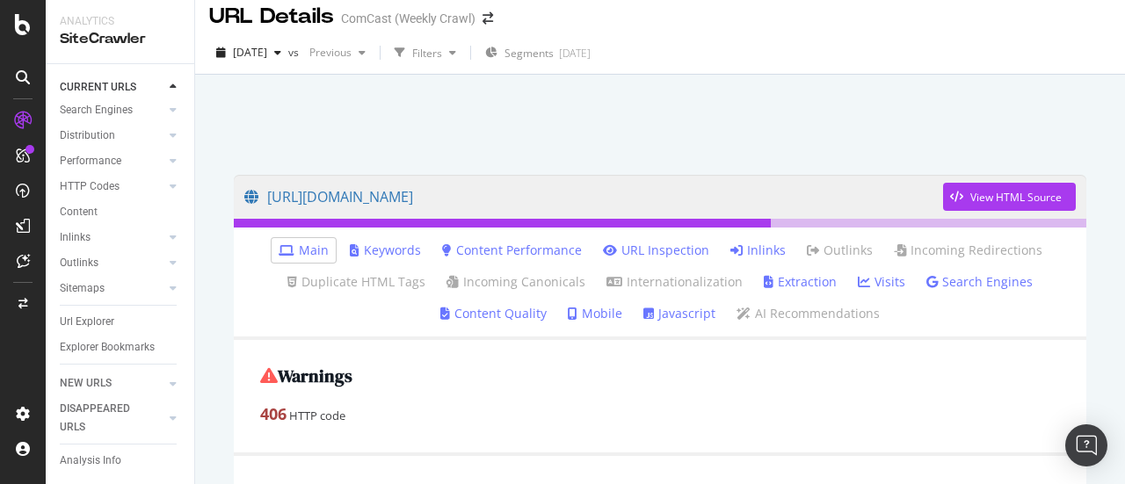
click at [756, 244] on link "Inlinks" at bounding box center [758, 251] width 55 height 18
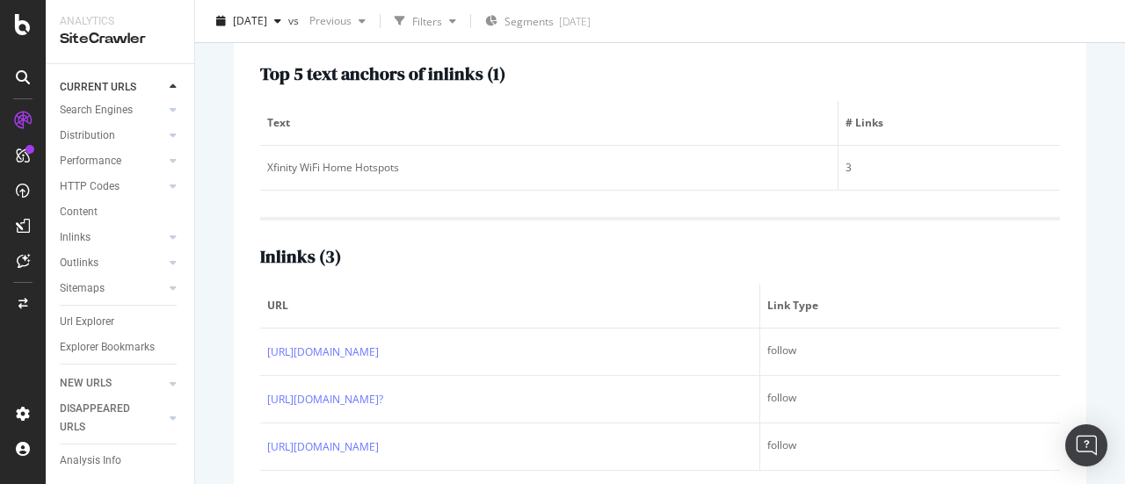
scroll to position [344, 0]
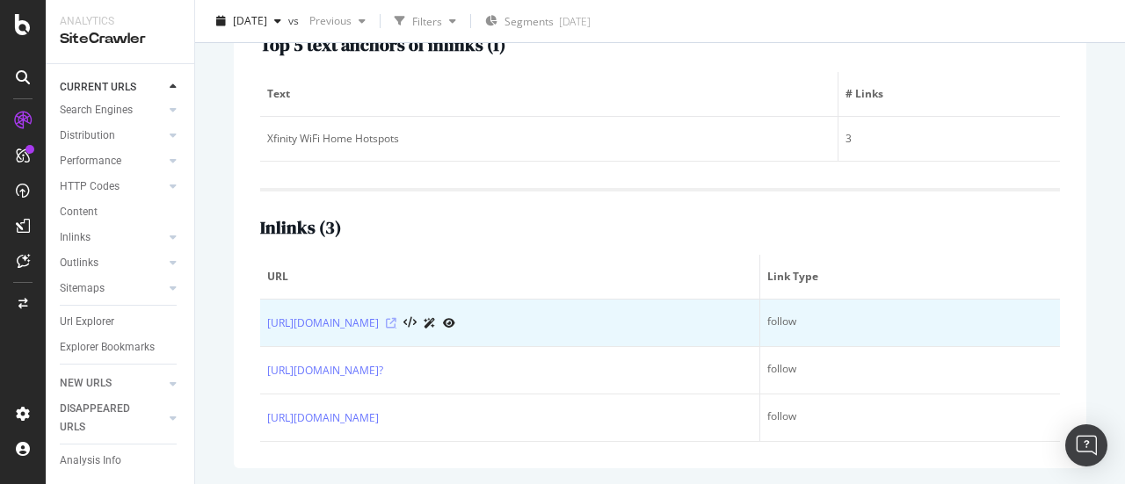
click at [397, 323] on icon at bounding box center [391, 323] width 11 height 11
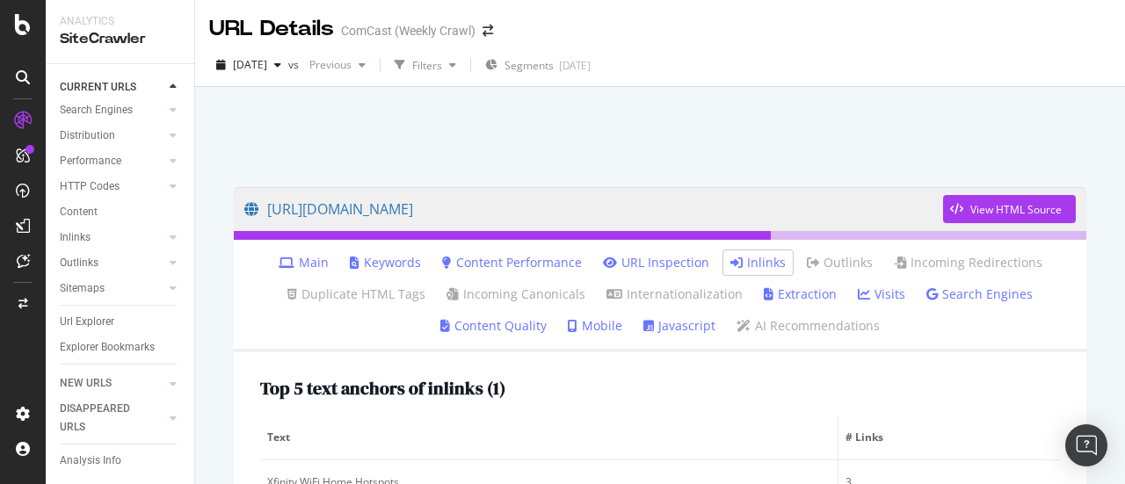
scroll to position [0, 0]
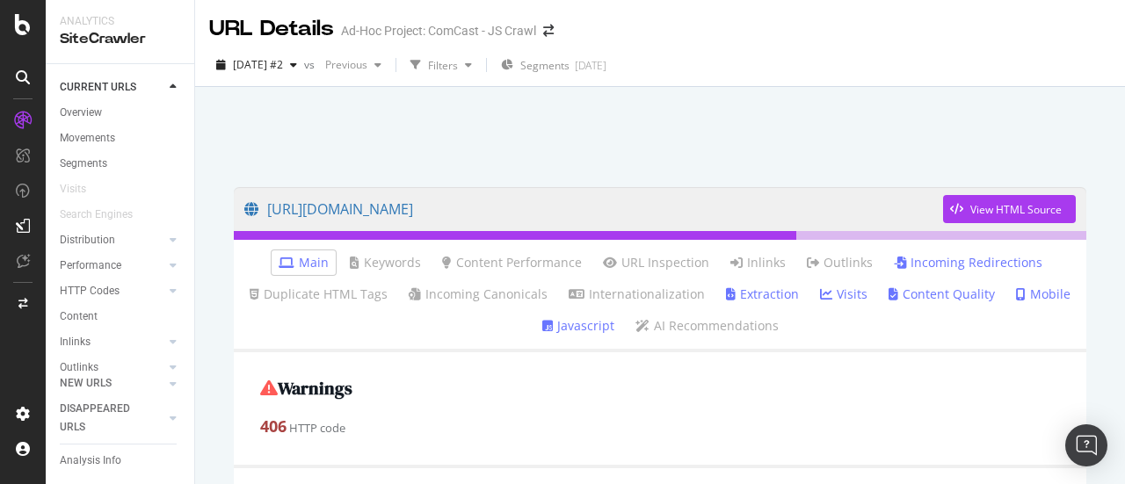
click at [898, 266] on link "Incoming Redirections" at bounding box center [968, 263] width 149 height 18
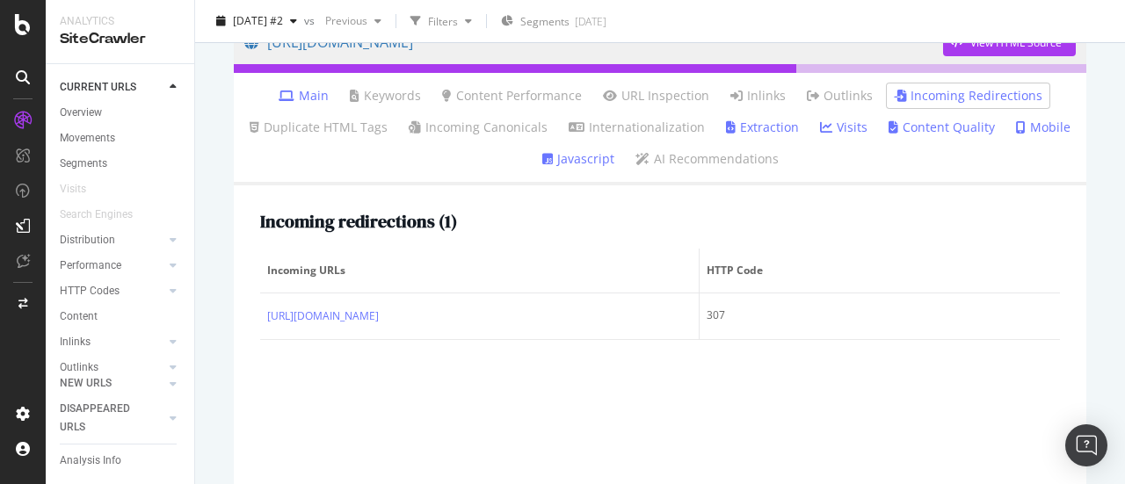
scroll to position [165, 0]
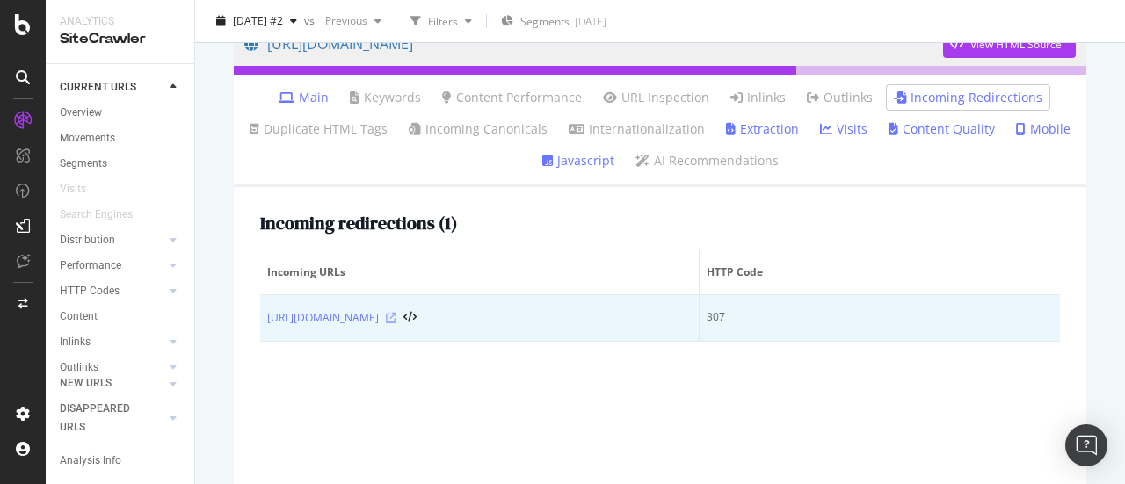
click at [397, 317] on icon at bounding box center [391, 318] width 11 height 11
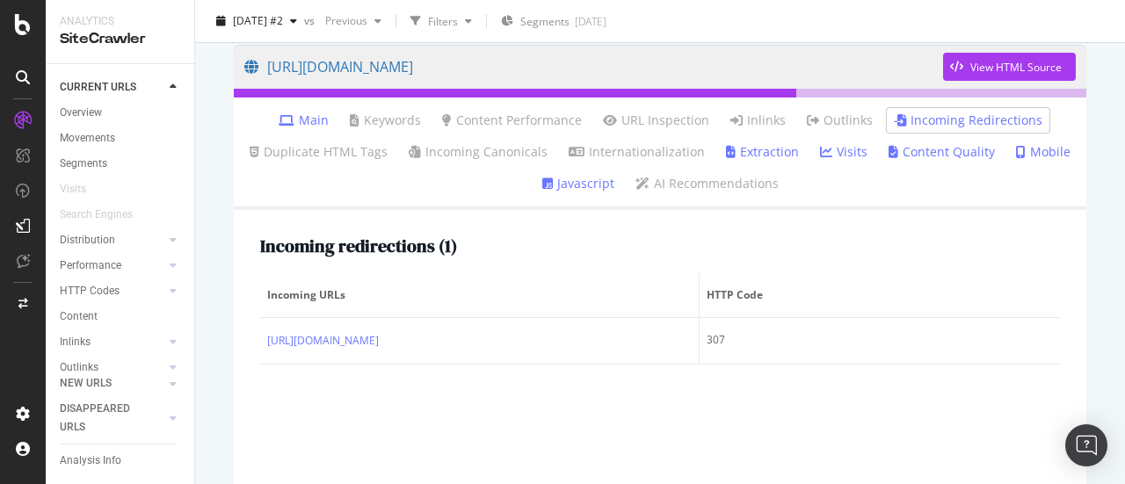
scroll to position [0, 0]
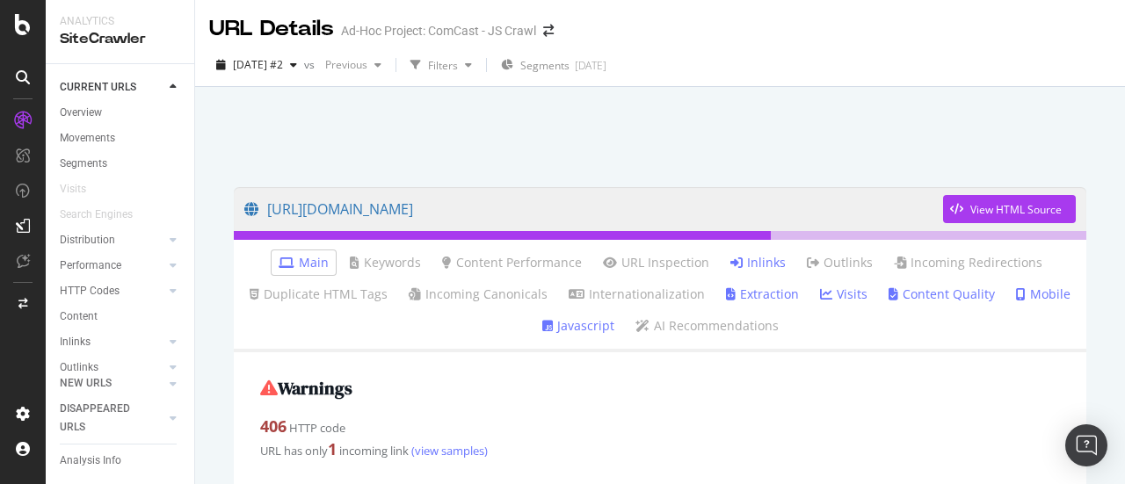
click at [751, 259] on link "Inlinks" at bounding box center [758, 263] width 55 height 18
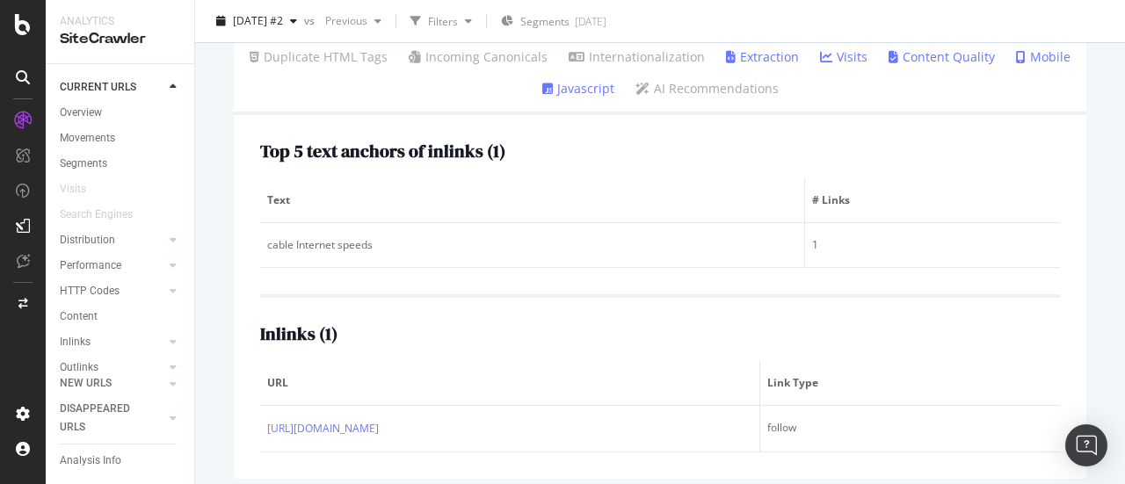
scroll to position [237, 0]
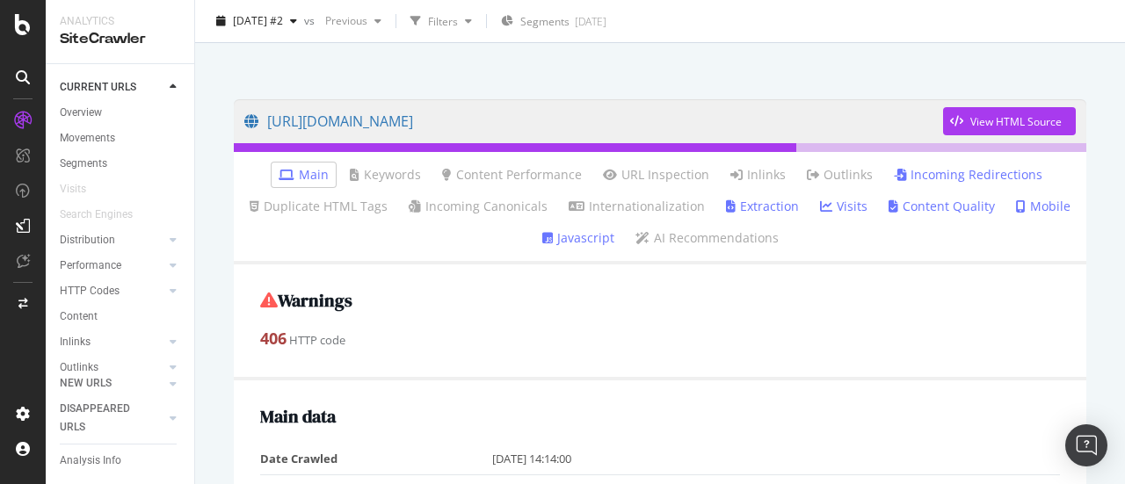
scroll to position [76, 0]
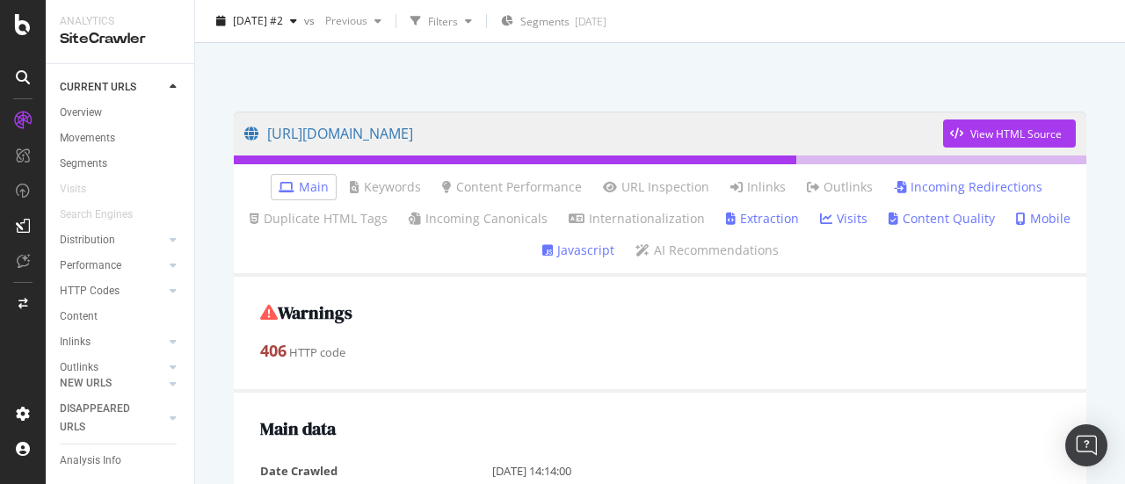
click at [946, 184] on link "Incoming Redirections" at bounding box center [968, 187] width 149 height 18
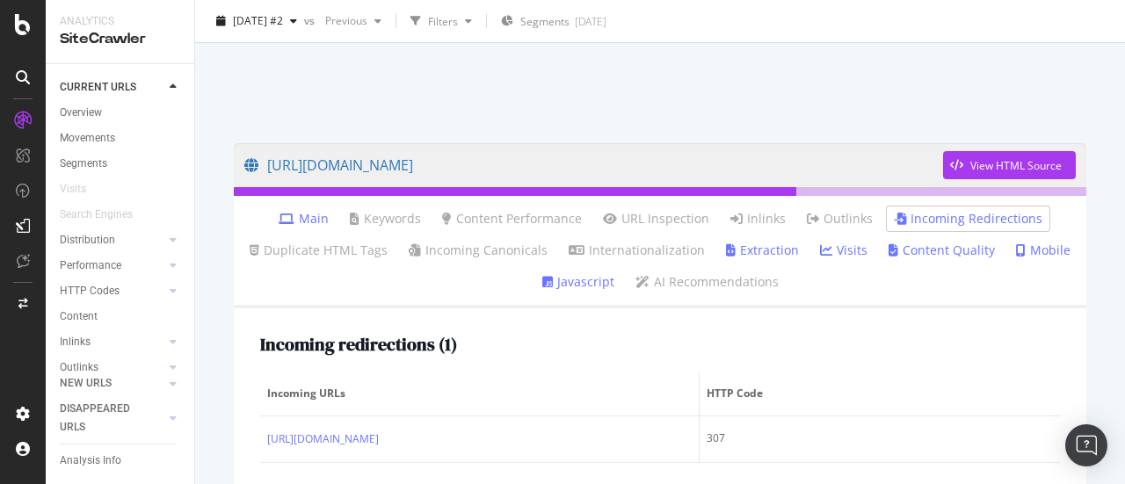
scroll to position [4, 0]
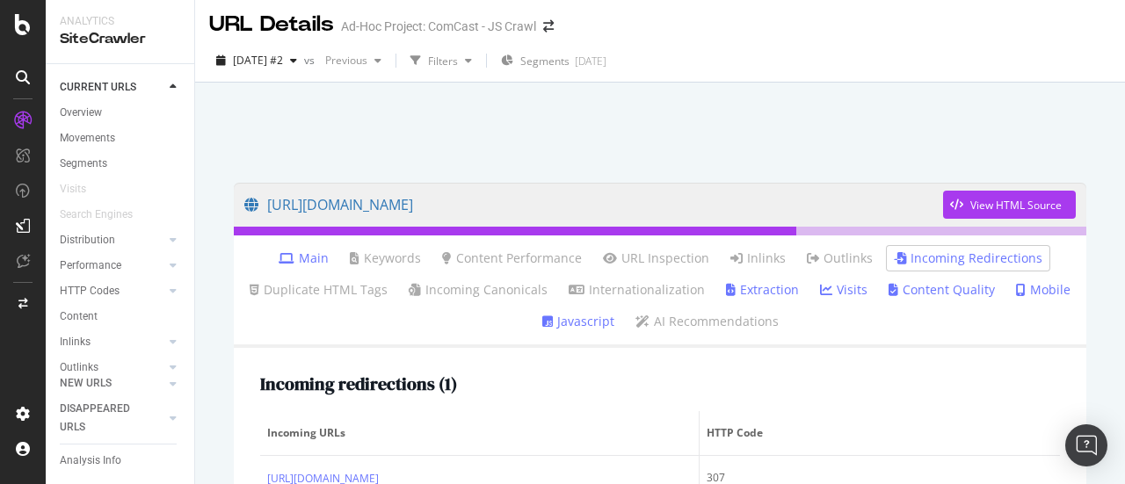
click at [744, 289] on link "Extraction" at bounding box center [762, 290] width 73 height 18
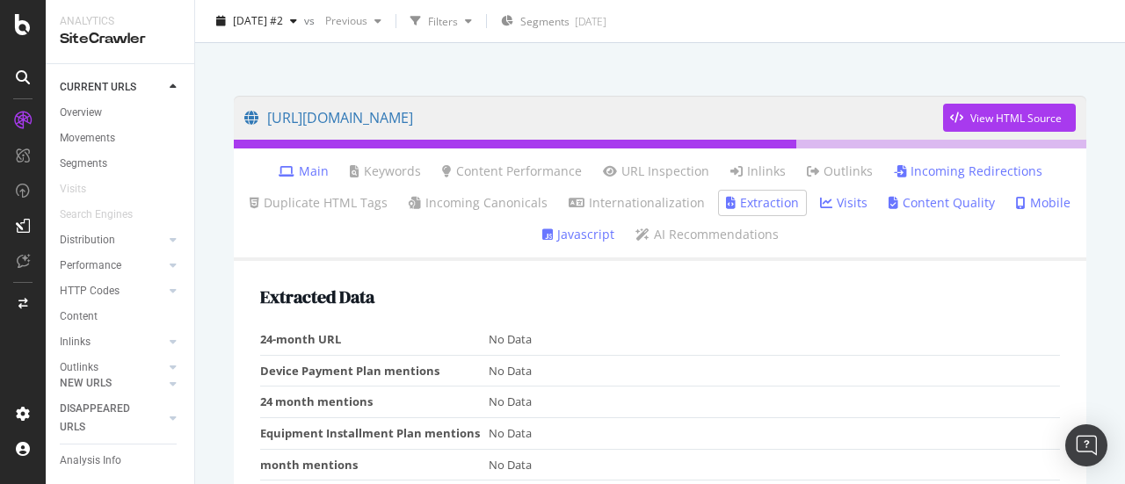
scroll to position [81, 0]
